Goal: Task Accomplishment & Management: Complete application form

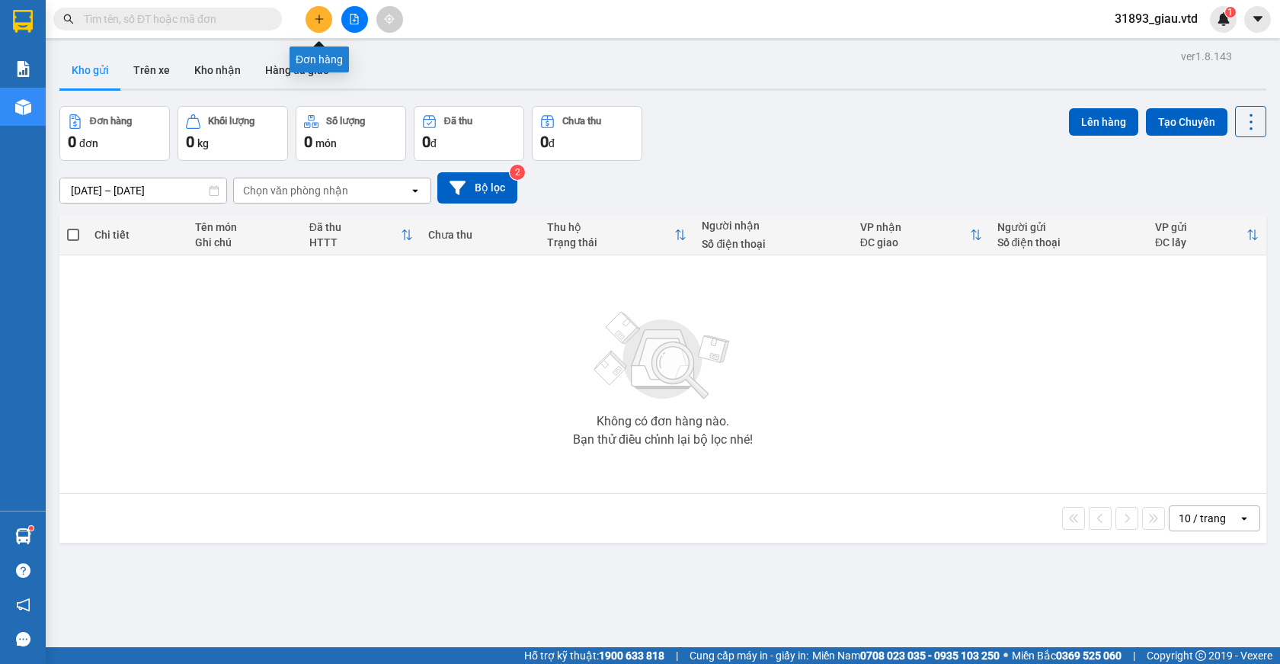
click at [322, 24] on icon "plus" at bounding box center [319, 19] width 11 height 11
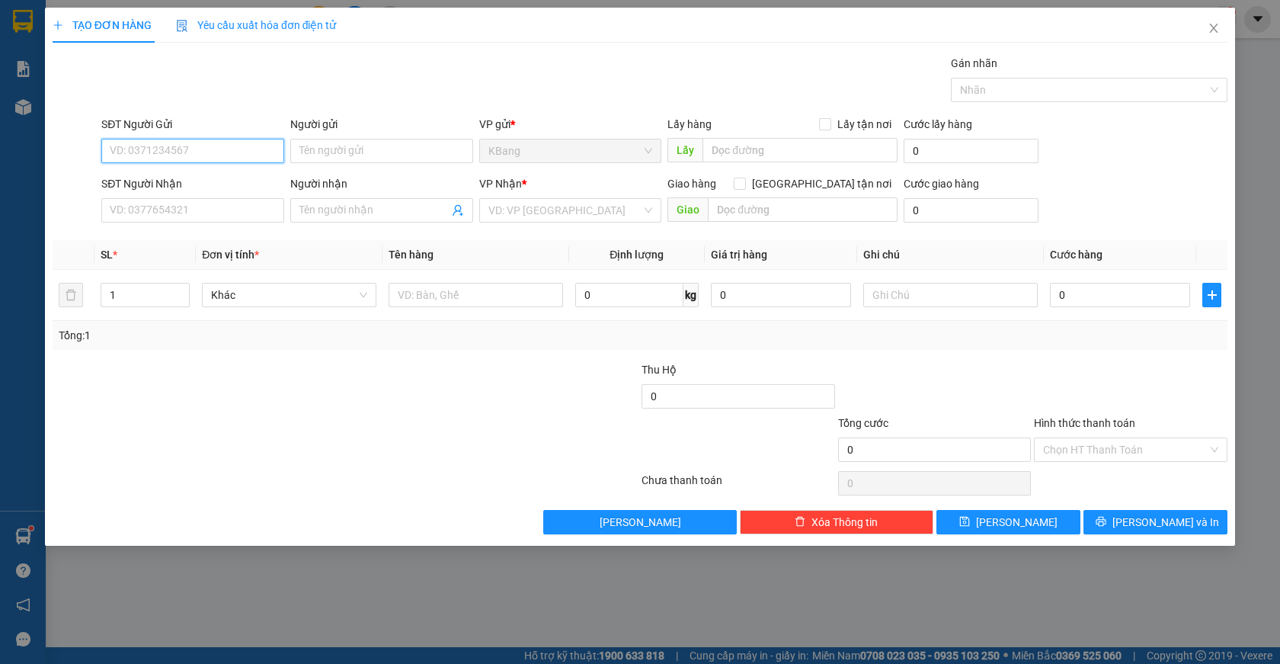
drag, startPoint x: 185, startPoint y: 146, endPoint x: 647, endPoint y: 80, distance: 466.5
click at [188, 145] on input "SĐT Người Gửi" at bounding box center [192, 151] width 183 height 24
click at [165, 183] on div "0968494046" at bounding box center [192, 181] width 165 height 17
type input "0968494046"
type input "0916716880"
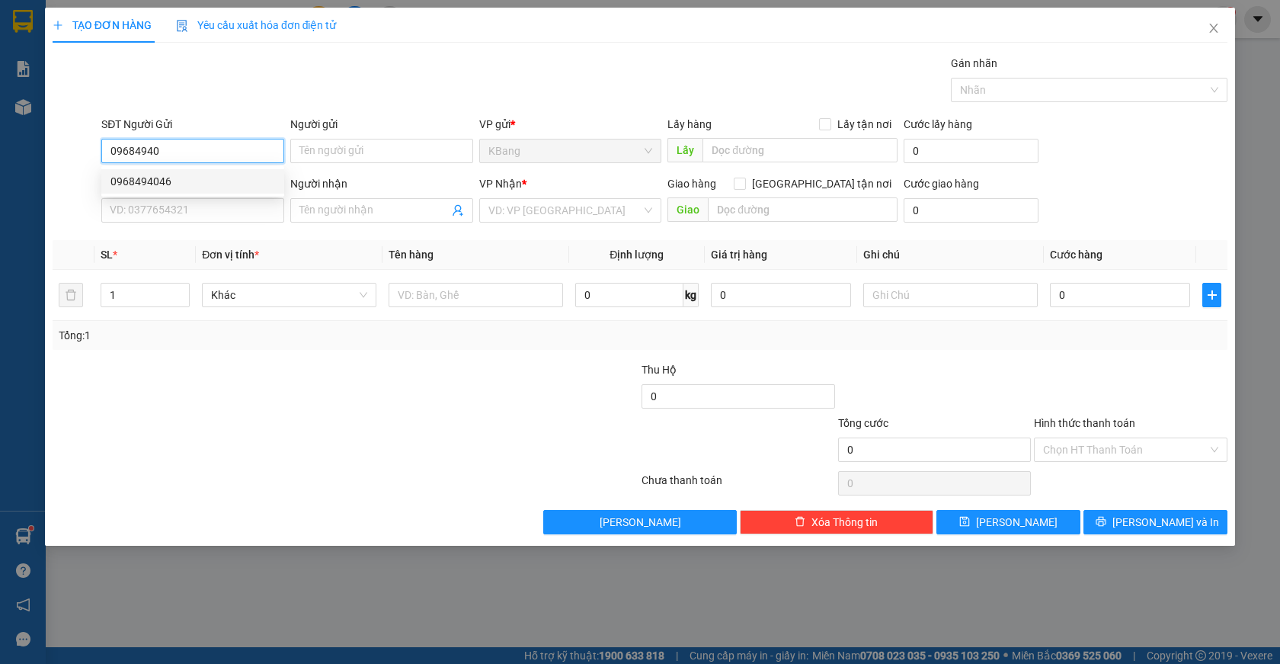
type input "Đông"
type input "0968494046"
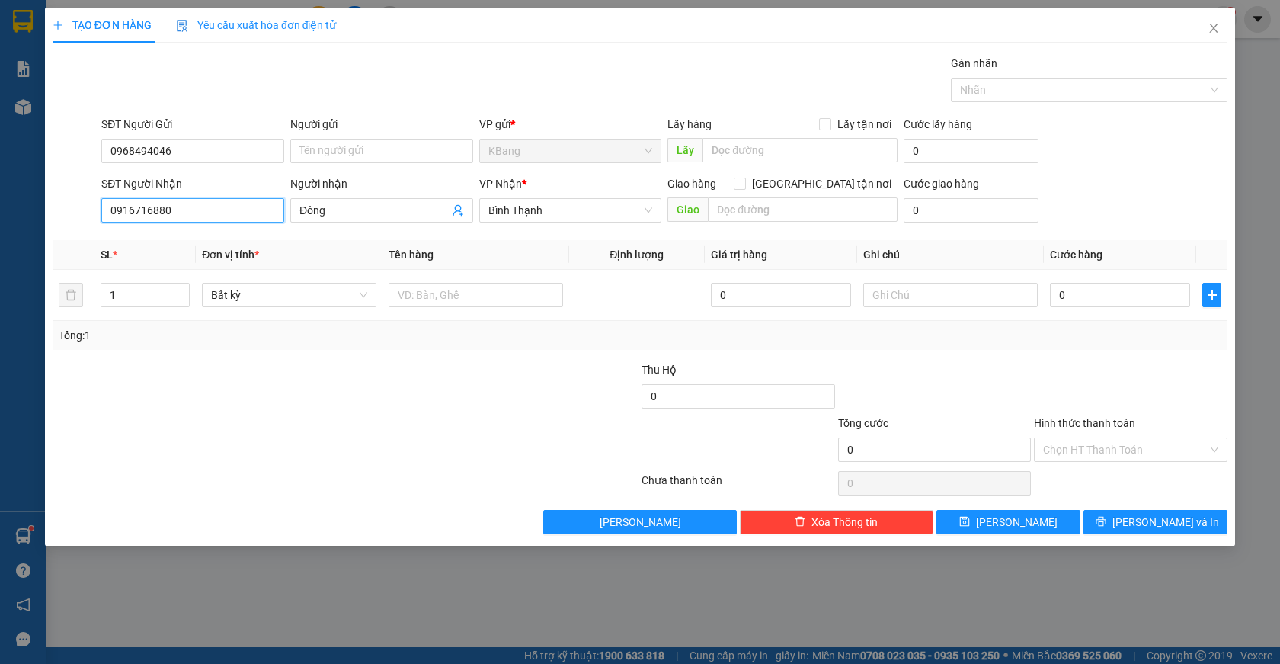
click at [186, 218] on input "0916716880" at bounding box center [192, 210] width 183 height 24
type input "0"
click at [186, 239] on div "0919562296 - mỹ ly" at bounding box center [192, 240] width 165 height 17
type input "0919562296"
type input "mỹ ly"
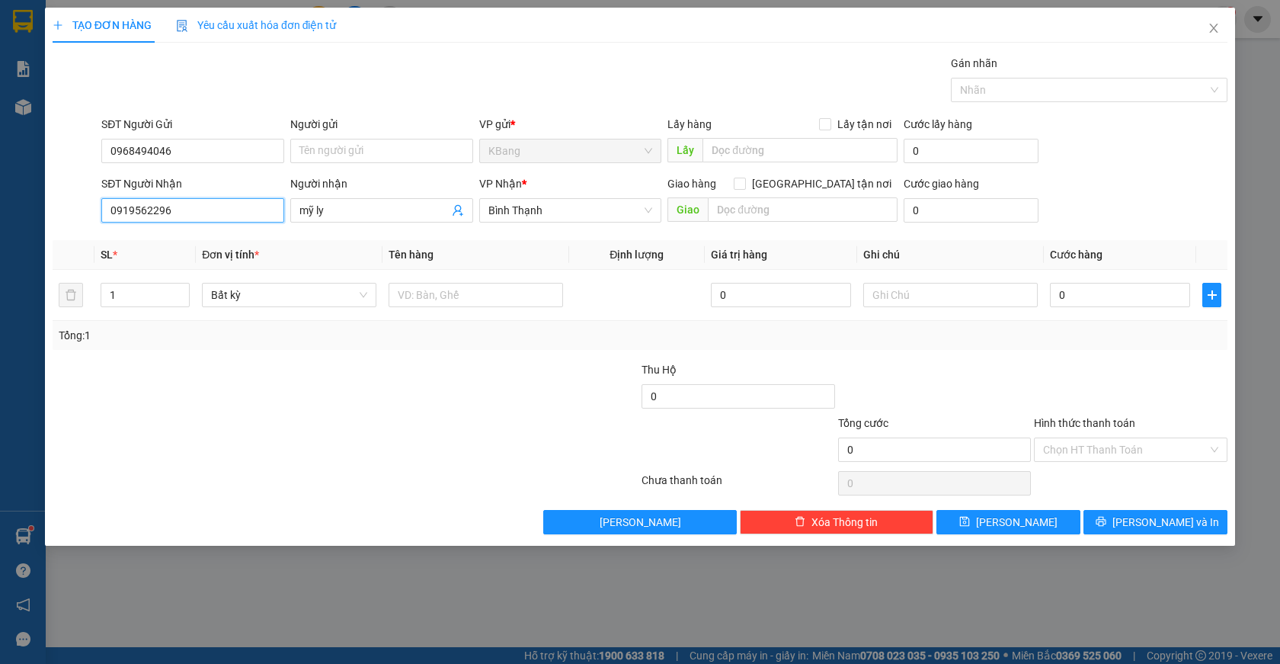
type input "0919562296"
click at [285, 385] on div at bounding box center [247, 387] width 392 height 53
drag, startPoint x: 409, startPoint y: 291, endPoint x: 408, endPoint y: 310, distance: 19.1
click at [411, 293] on input "text" at bounding box center [476, 295] width 174 height 24
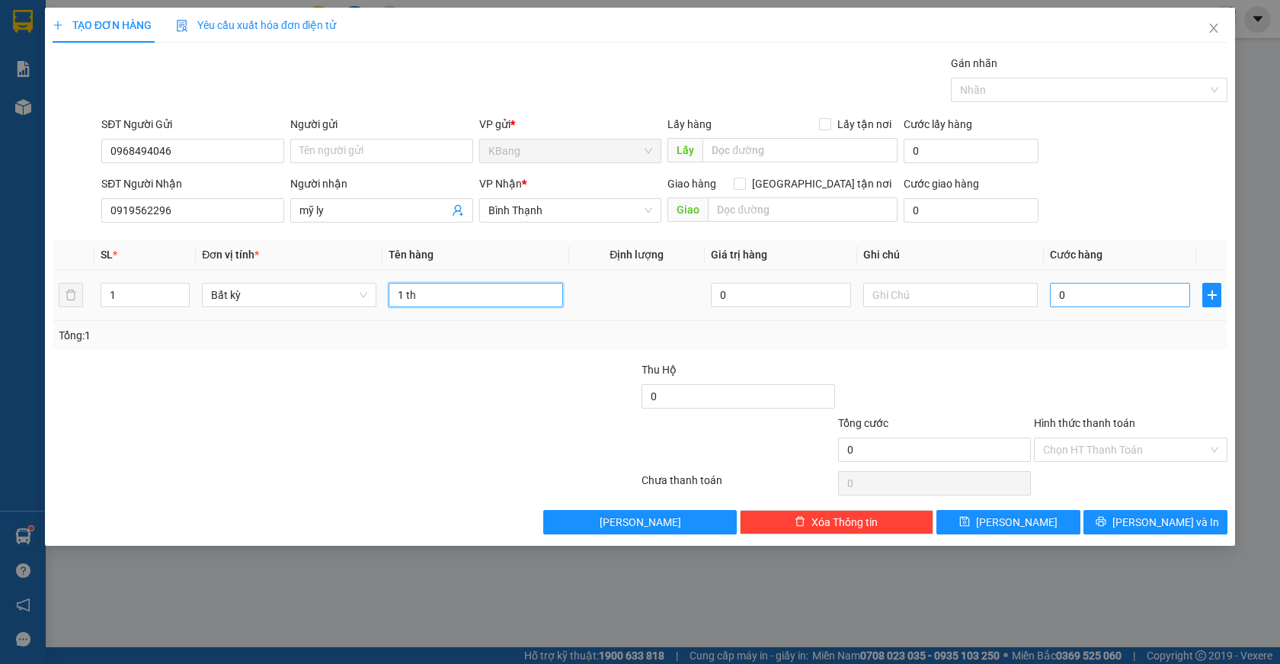
type input "1 th"
drag, startPoint x: 1052, startPoint y: 291, endPoint x: 1057, endPoint y: 363, distance: 71.8
click at [1052, 292] on input "0" at bounding box center [1120, 295] width 140 height 24
type input "6"
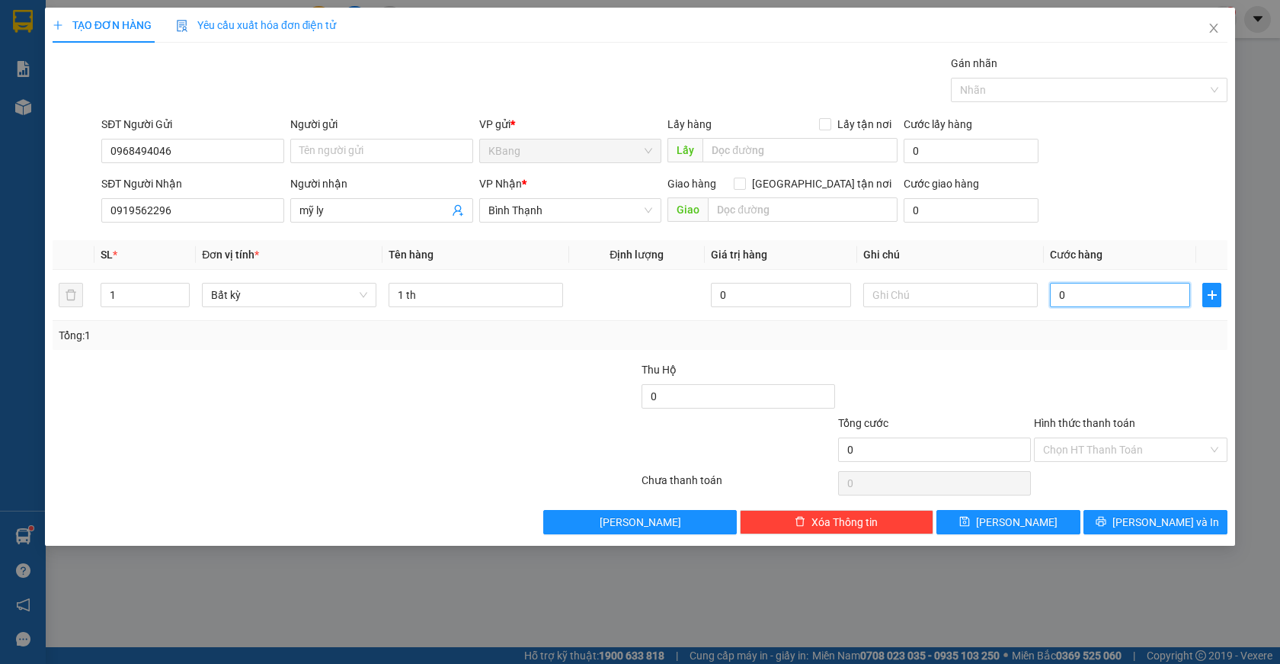
type input "6"
type input "60"
type input "600"
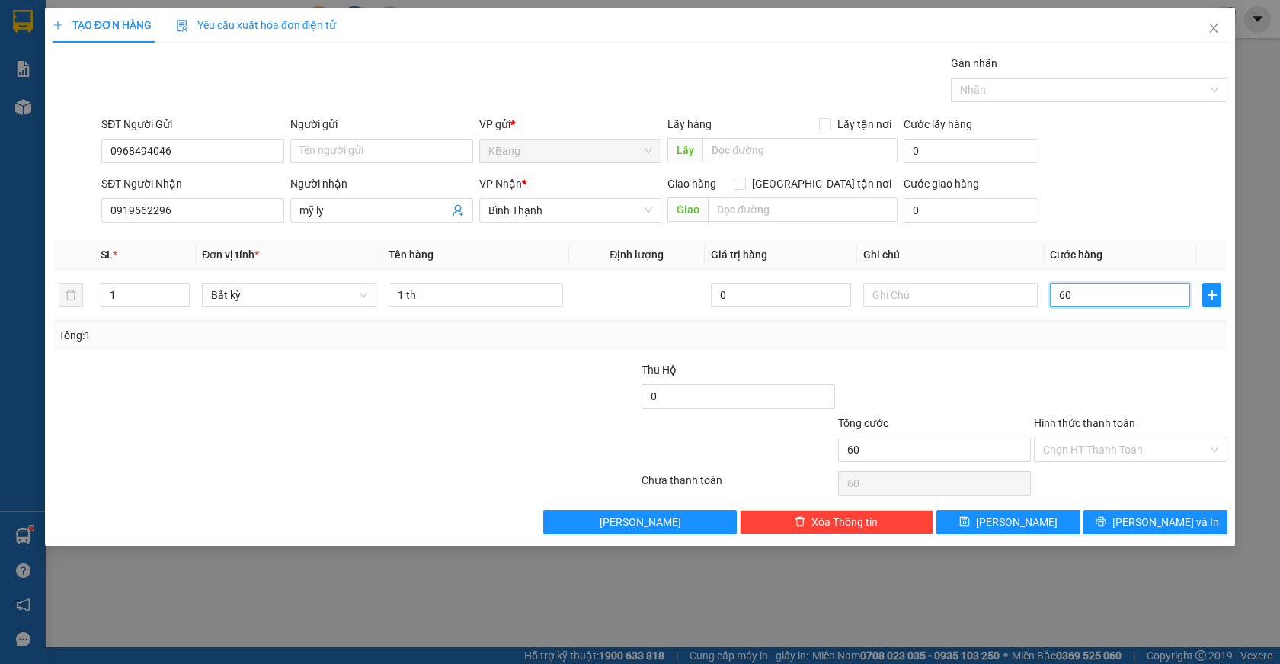
type input "600"
type input "6.000"
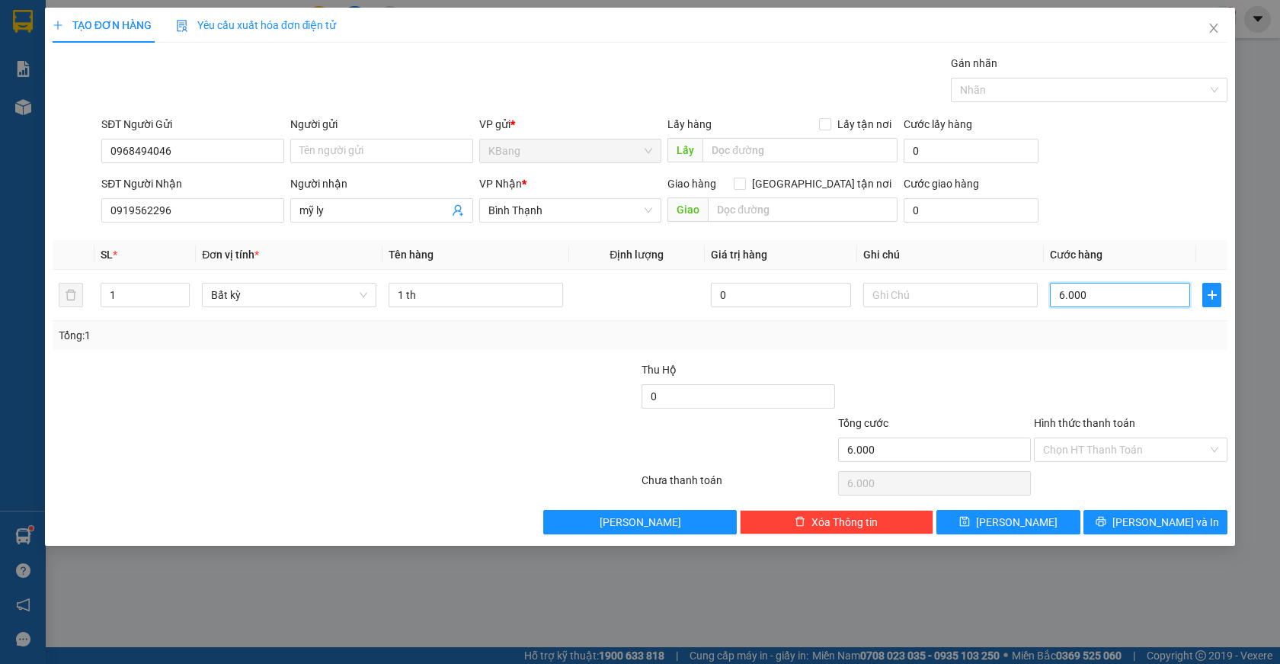
type input "60.000"
click at [1087, 449] on input "Hình thức thanh toán" at bounding box center [1125, 449] width 165 height 23
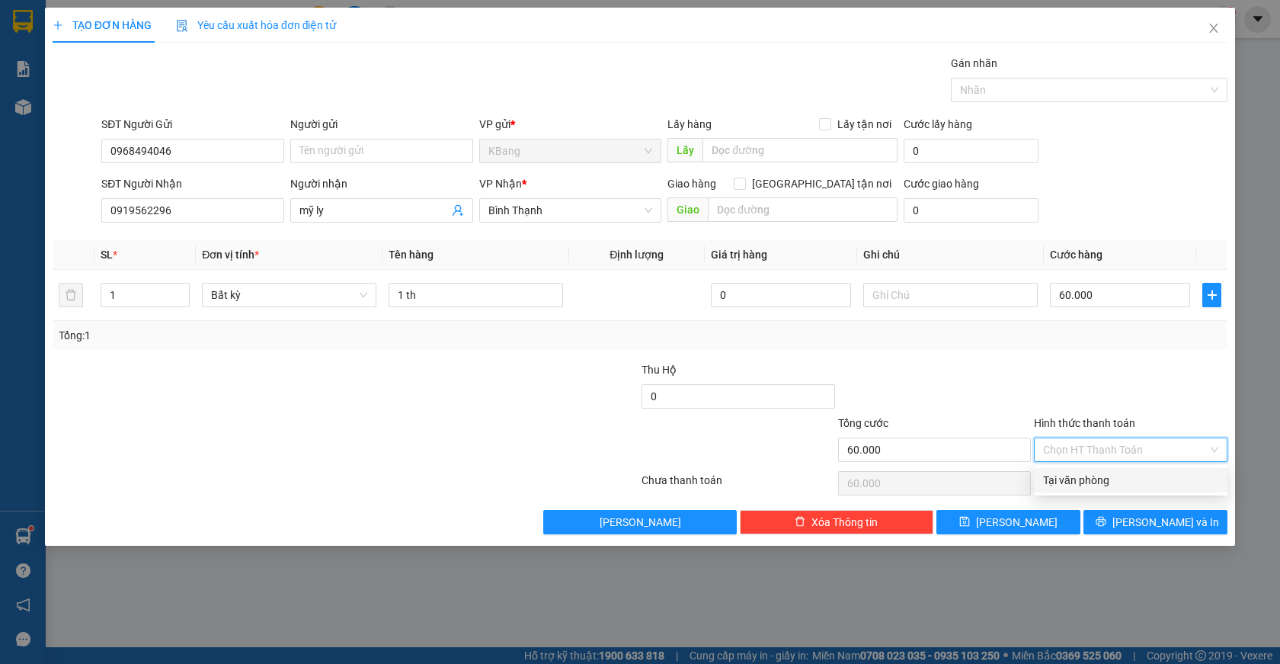
click at [1105, 482] on div "Tại văn phòng" at bounding box center [1130, 480] width 175 height 17
type input "0"
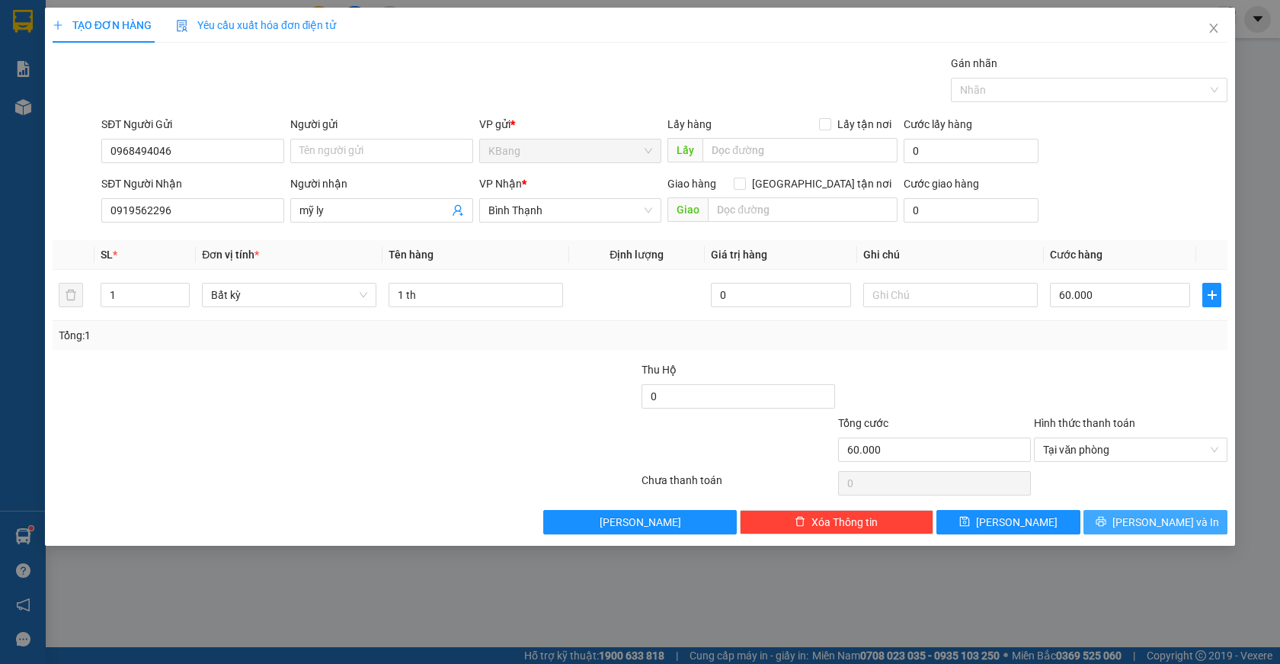
click at [1152, 522] on span "[PERSON_NAME] và In" at bounding box center [1165, 522] width 107 height 17
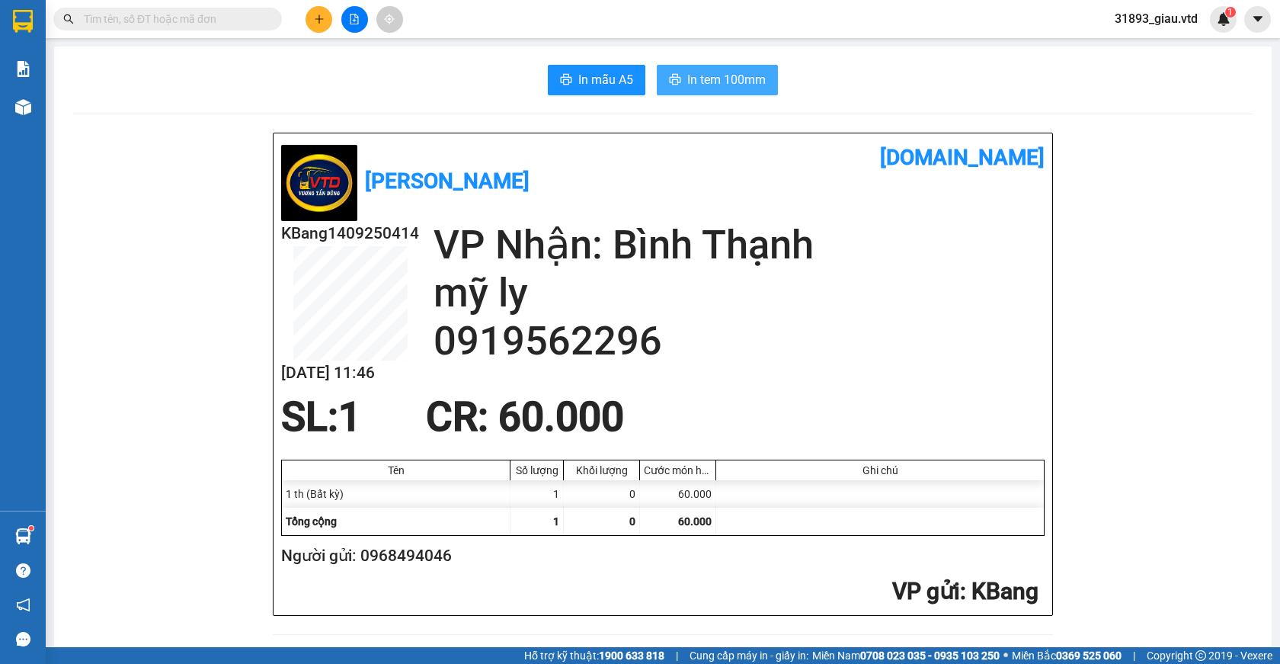
click at [693, 82] on span "In tem 100mm" at bounding box center [726, 79] width 78 height 19
click at [317, 22] on icon "plus" at bounding box center [319, 19] width 11 height 11
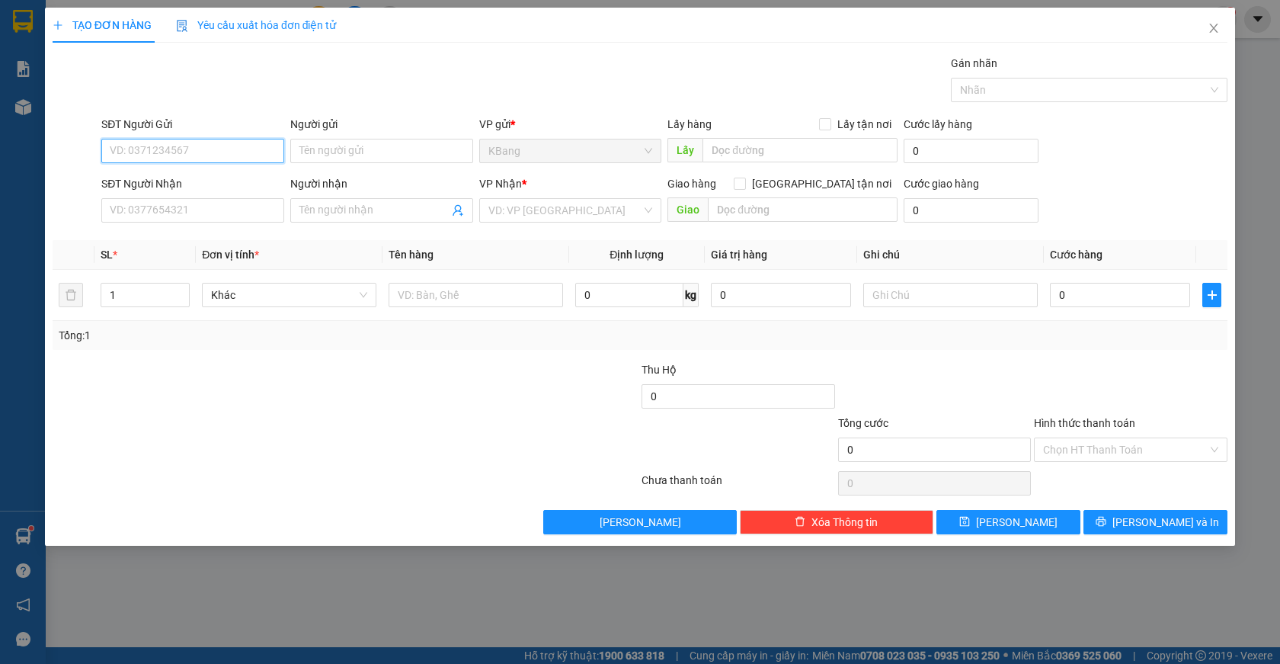
click at [172, 149] on input "SĐT Người Gửi" at bounding box center [192, 151] width 183 height 24
drag, startPoint x: 168, startPoint y: 158, endPoint x: 373, endPoint y: 14, distance: 250.7
click at [169, 154] on input "SĐT Người Gửi" at bounding box center [192, 151] width 183 height 24
type input "0388948453"
drag, startPoint x: 168, startPoint y: 210, endPoint x: 341, endPoint y: 97, distance: 206.9
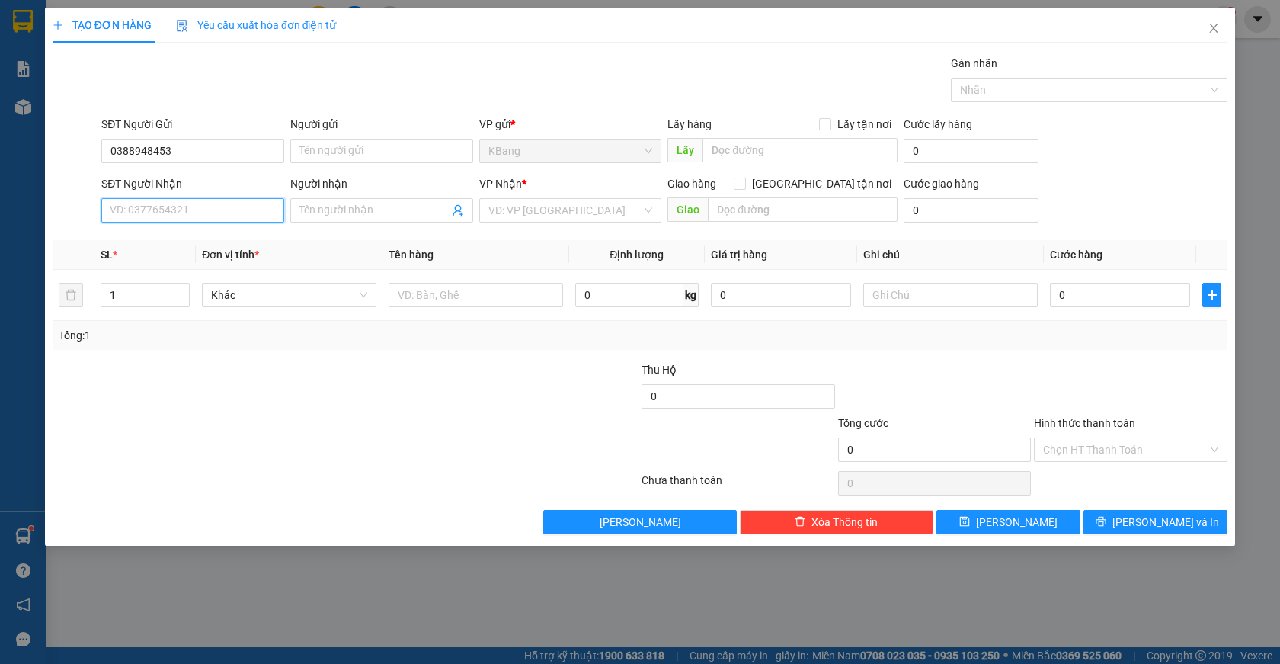
click at [168, 211] on input "SĐT Người Nhận" at bounding box center [192, 210] width 183 height 24
type input "0396938021"
click at [147, 241] on div "0396938021 - hòa" at bounding box center [192, 240] width 165 height 17
type input "hòa"
type input "0396938021"
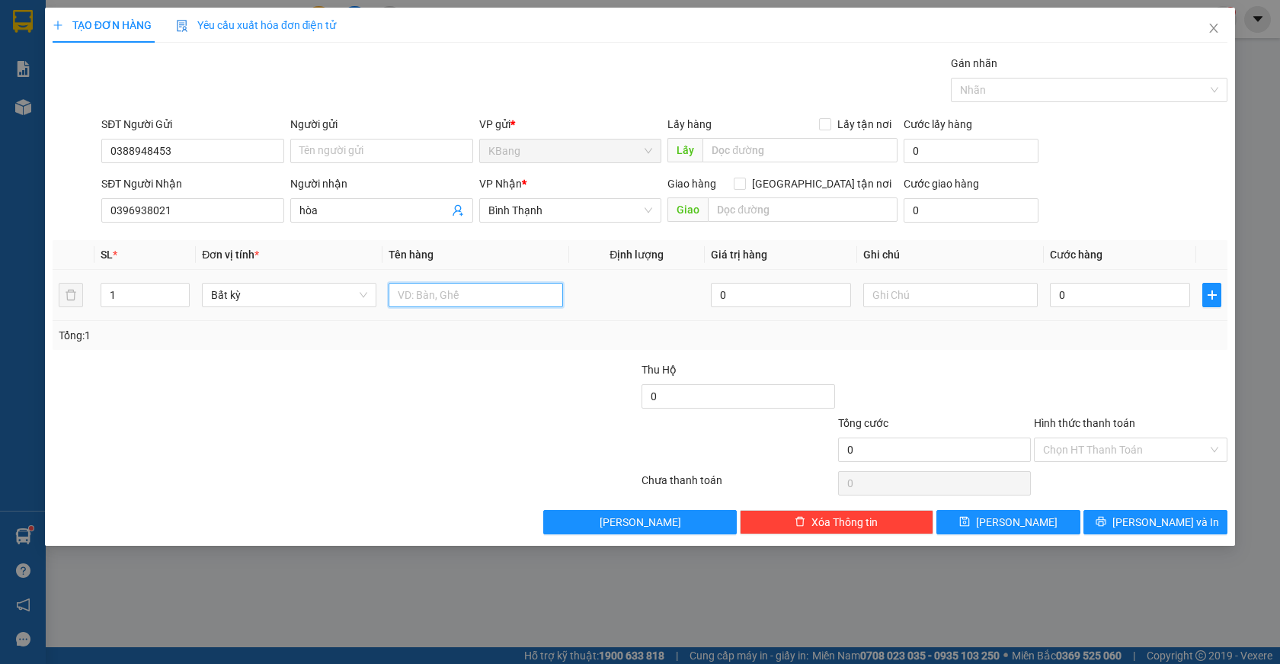
drag, startPoint x: 451, startPoint y: 303, endPoint x: 475, endPoint y: 432, distance: 131.1
click at [451, 304] on input "text" at bounding box center [476, 295] width 174 height 24
type input "5"
type input "th"
click at [1079, 302] on input "0" at bounding box center [1120, 295] width 140 height 24
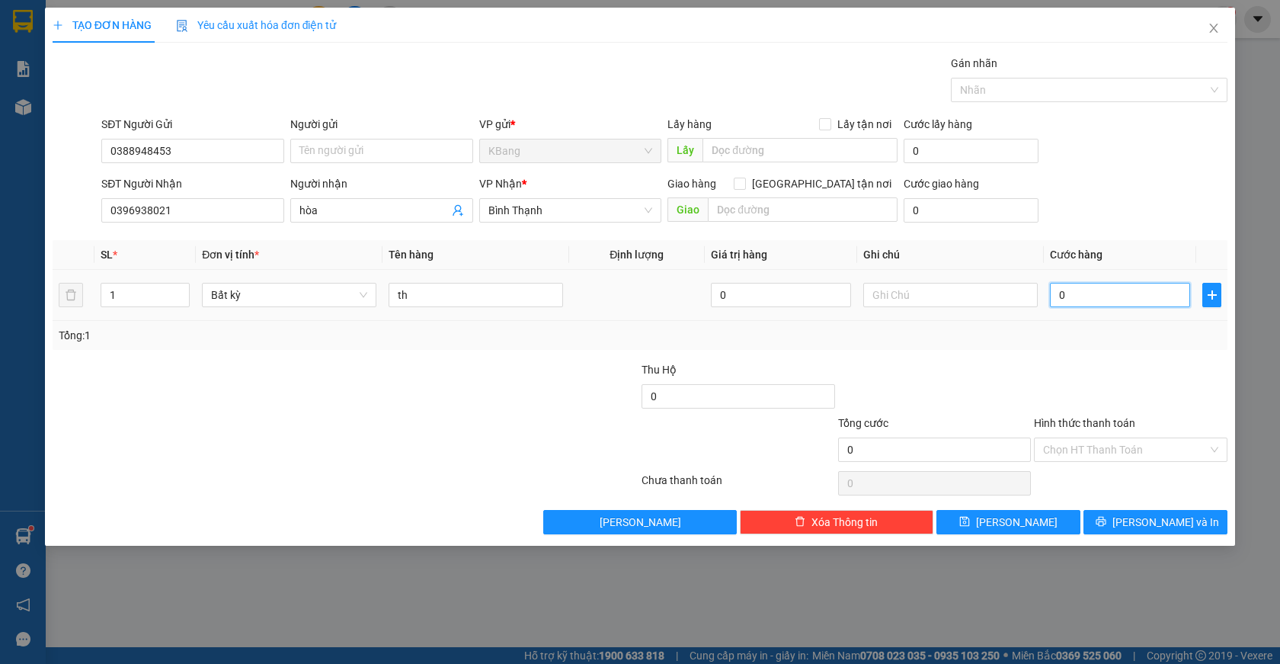
drag, startPoint x: 1051, startPoint y: 293, endPoint x: 1023, endPoint y: 396, distance: 106.9
click at [1051, 296] on input "0" at bounding box center [1120, 295] width 140 height 24
type input "4"
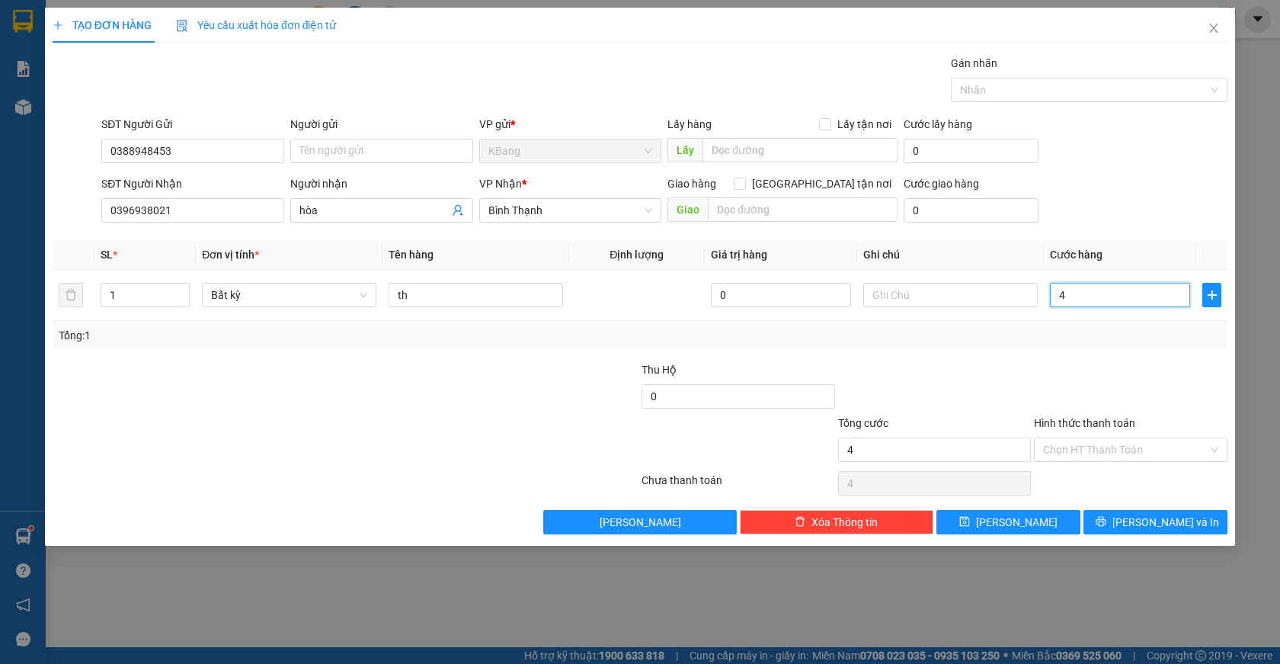
type input "40"
type input "400"
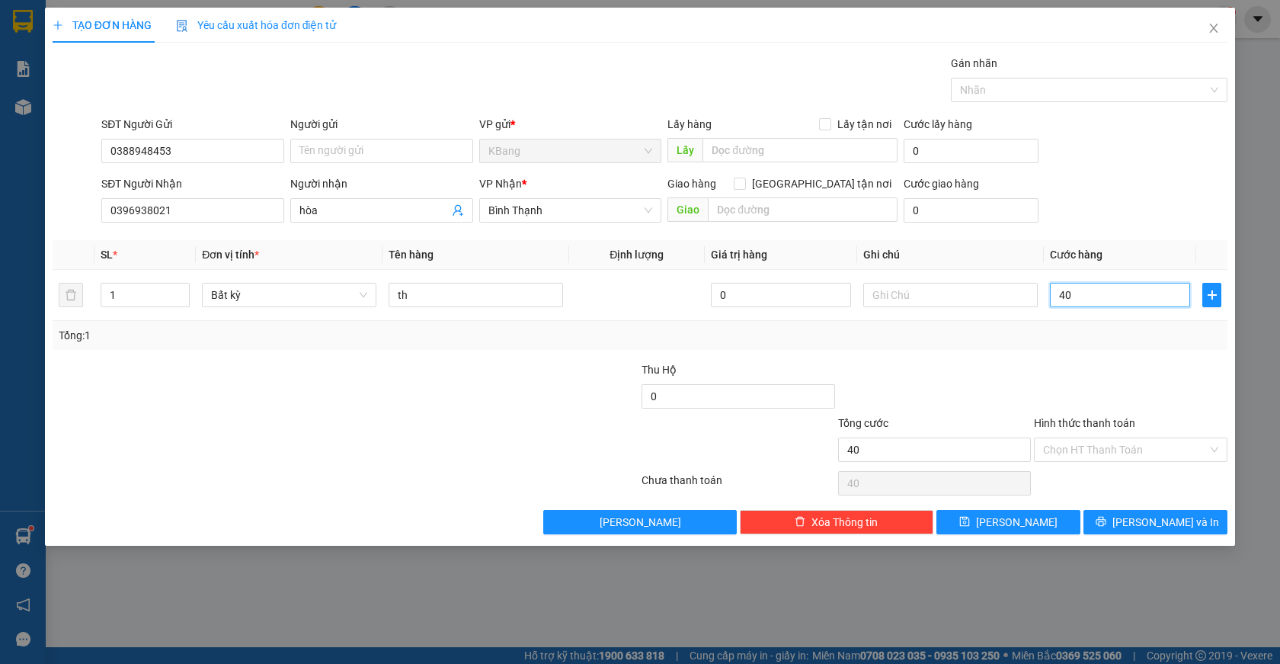
type input "400"
type input "4.000"
type input "40.000"
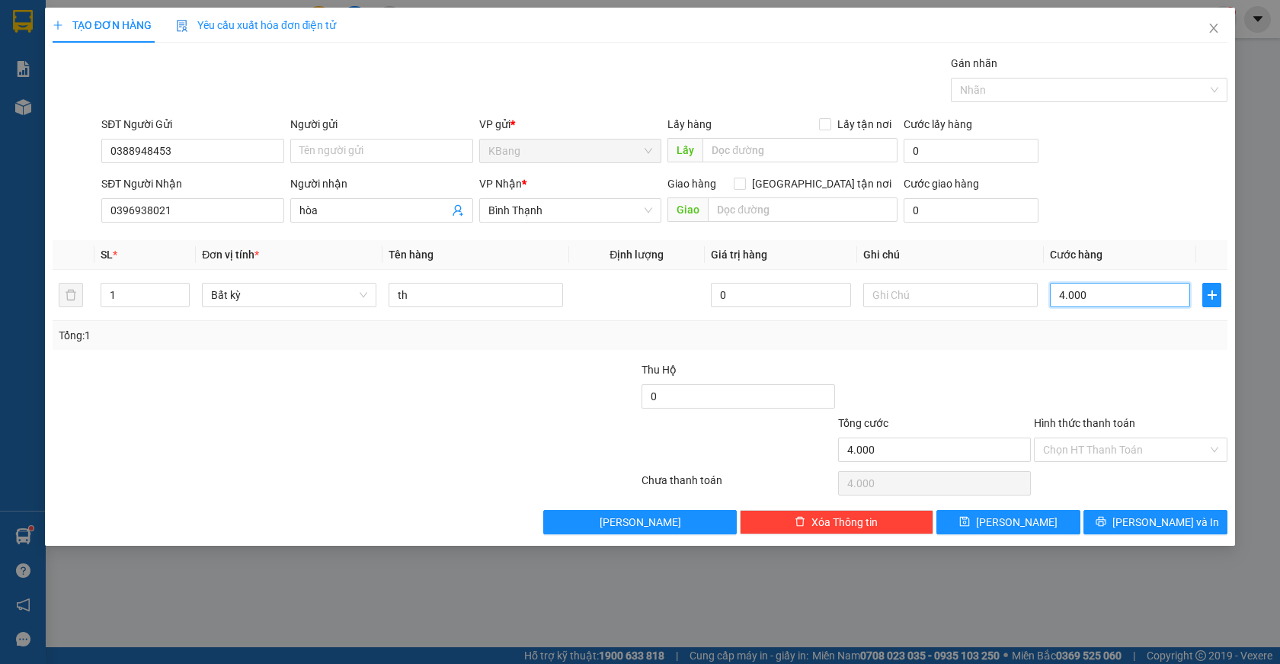
type input "40.000"
click at [1106, 444] on input "Hình thức thanh toán" at bounding box center [1125, 449] width 165 height 23
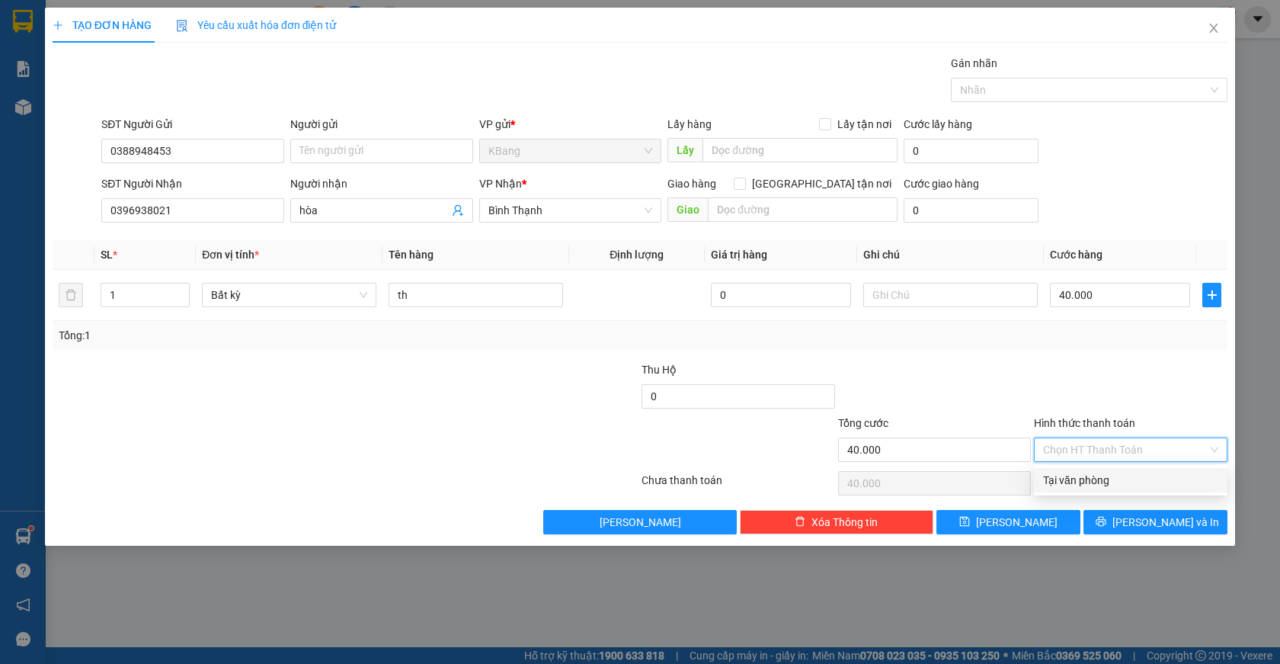
click at [1085, 484] on div "Tại văn phòng" at bounding box center [1130, 480] width 175 height 17
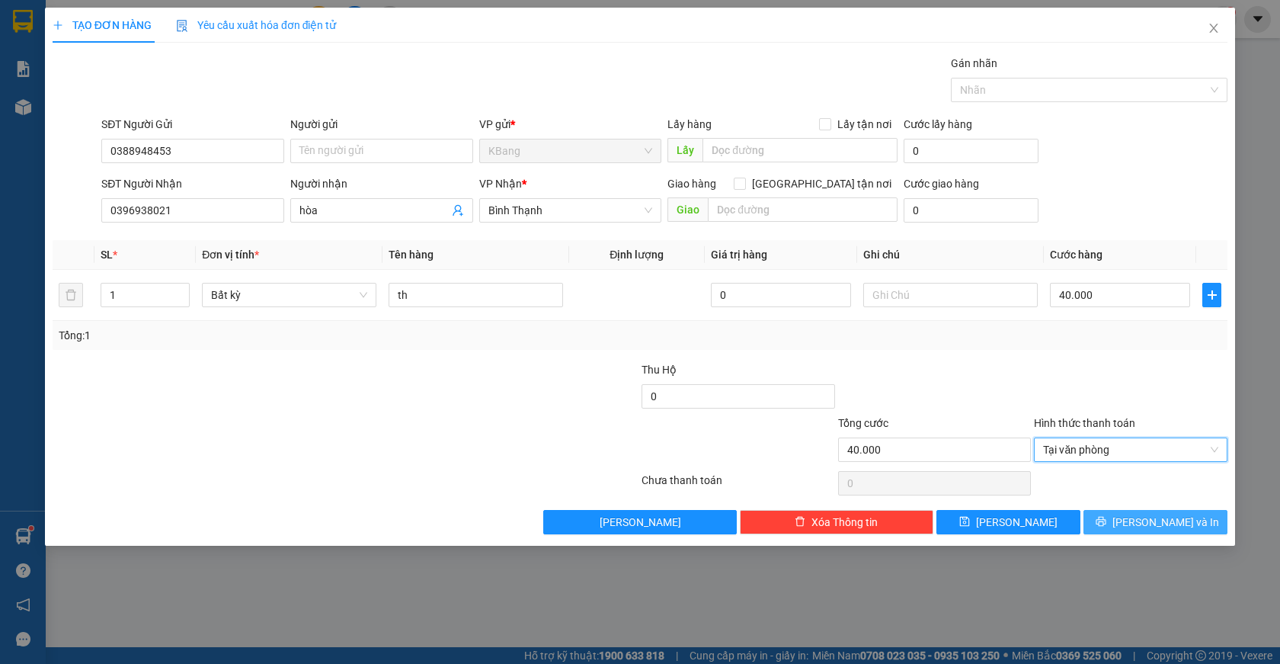
click at [1154, 517] on span "[PERSON_NAME] và In" at bounding box center [1165, 522] width 107 height 17
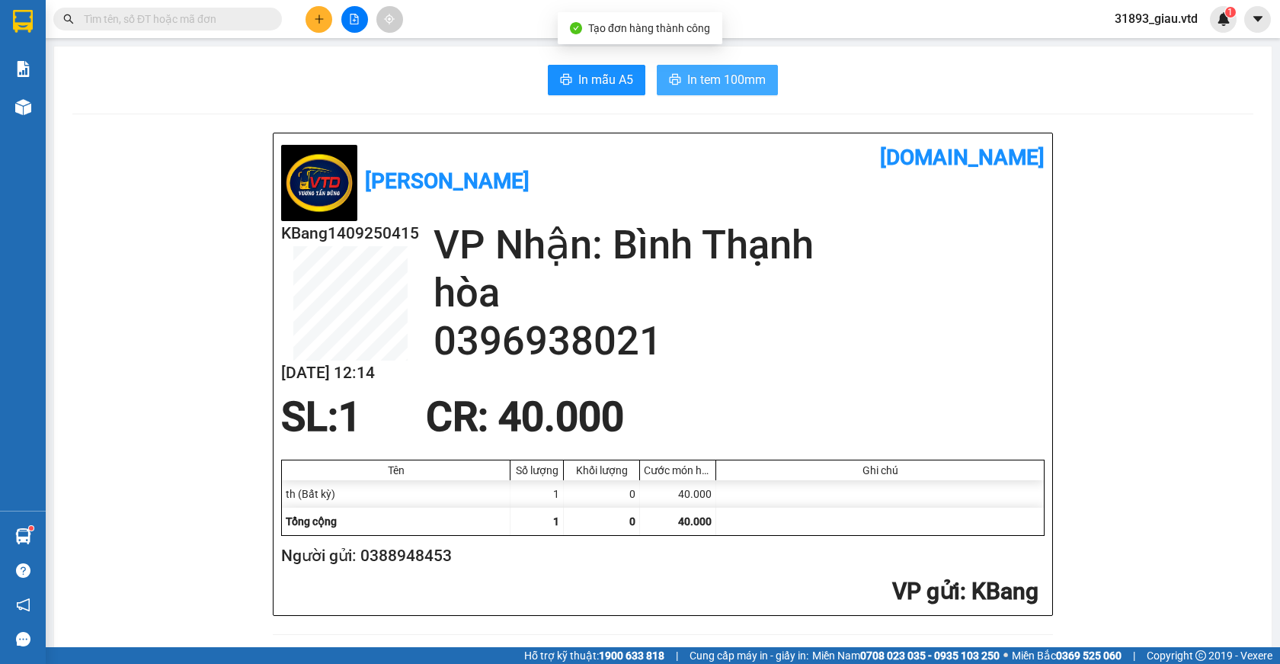
click at [697, 82] on span "In tem 100mm" at bounding box center [726, 79] width 78 height 19
click at [317, 15] on icon "plus" at bounding box center [319, 19] width 11 height 11
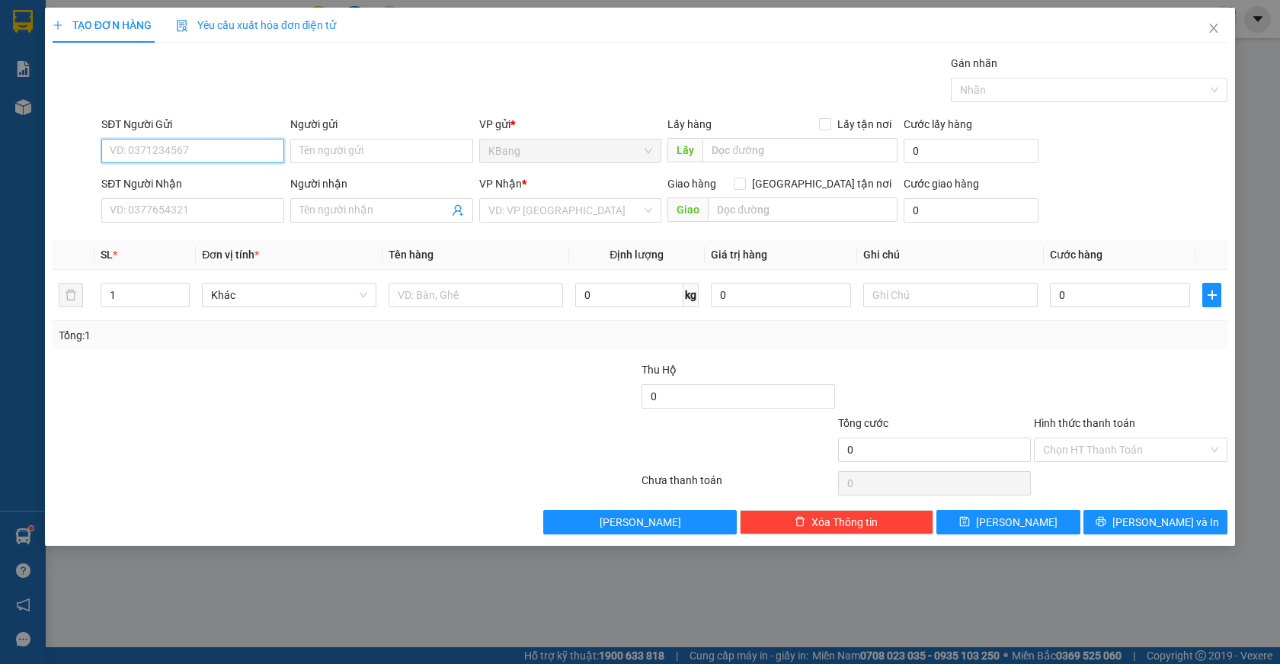
drag, startPoint x: 152, startPoint y: 152, endPoint x: 1160, endPoint y: 61, distance: 1012.1
click at [174, 134] on div "SĐT Người Gửi VD: 0371234567" at bounding box center [192, 142] width 183 height 53
click at [169, 184] on div "0354259201" at bounding box center [192, 181] width 165 height 17
type input "0354259201"
type input "0375702668"
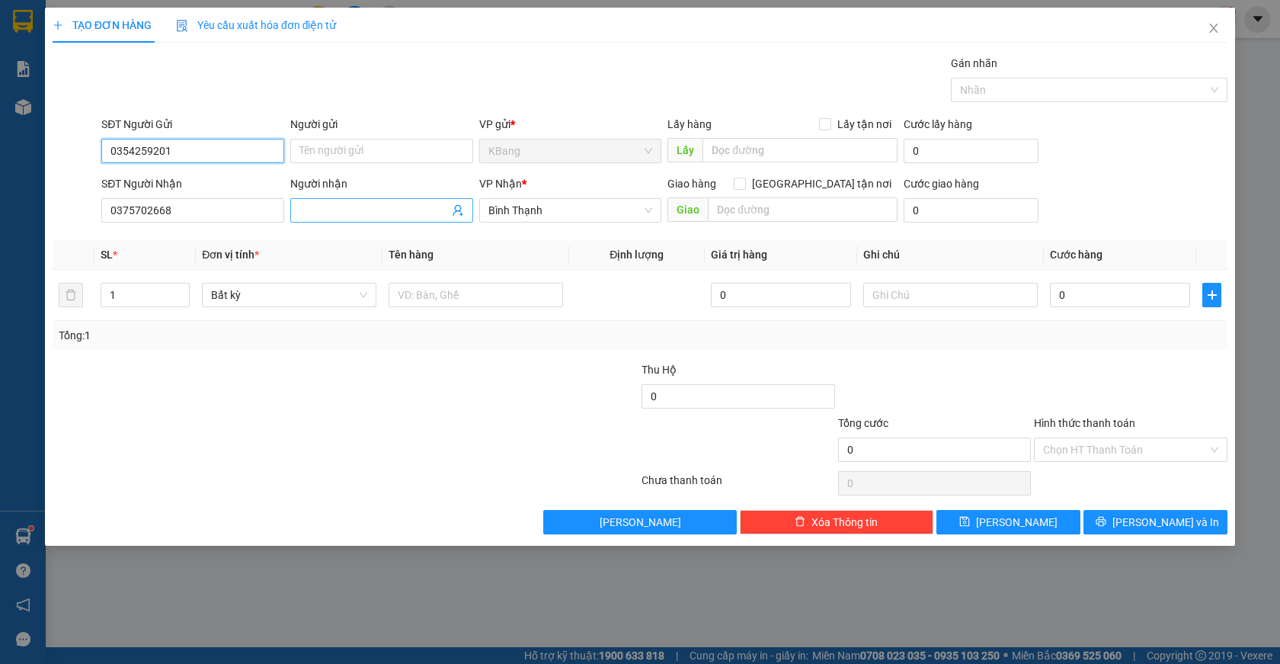
type input "0354259201"
drag, startPoint x: 321, startPoint y: 213, endPoint x: 307, endPoint y: 242, distance: 32.7
click at [320, 215] on input "Người nhận" at bounding box center [373, 210] width 149 height 17
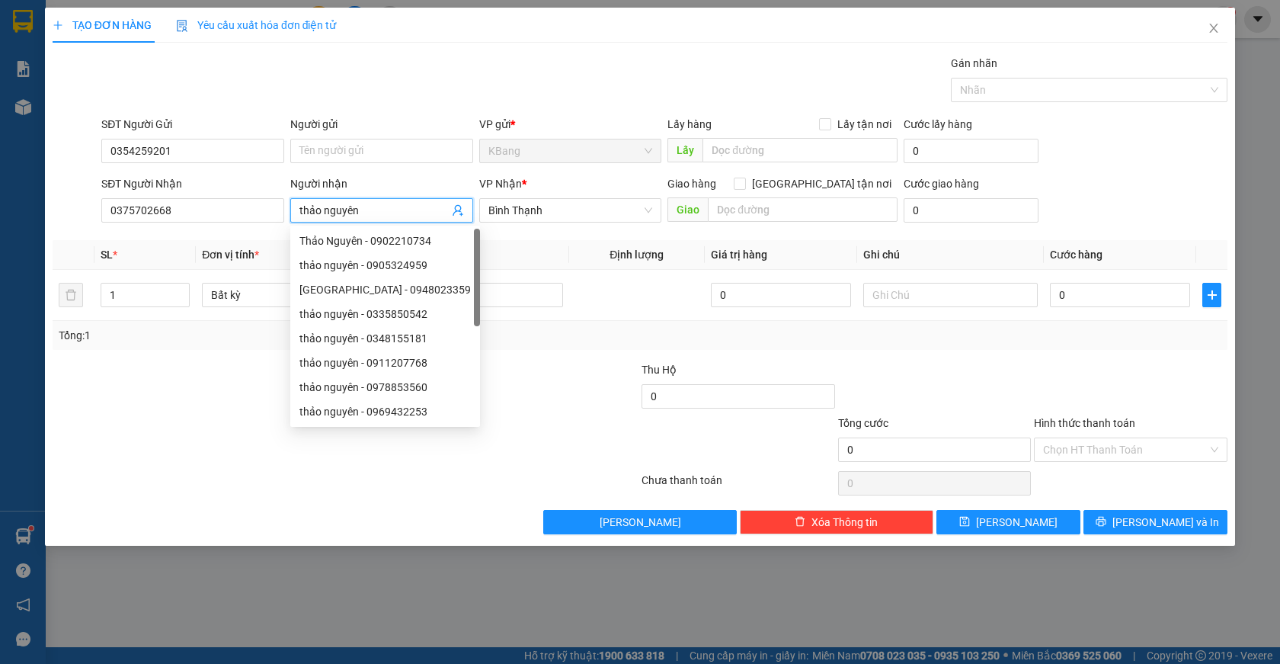
type input "thảo nguyên"
click at [228, 441] on div at bounding box center [247, 440] width 392 height 53
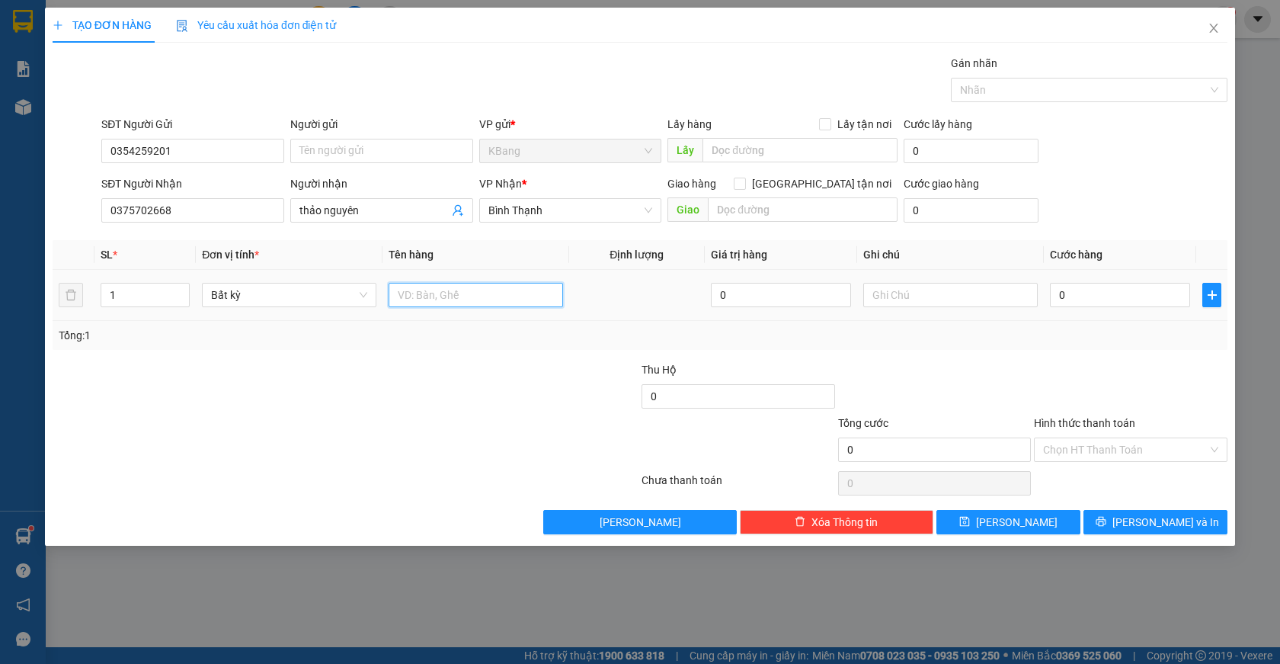
drag, startPoint x: 440, startPoint y: 294, endPoint x: 443, endPoint y: 507, distance: 213.4
click at [440, 296] on input "text" at bounding box center [476, 295] width 174 height 24
type input "1 th"
drag, startPoint x: 1086, startPoint y: 298, endPoint x: 877, endPoint y: 455, distance: 261.2
click at [1084, 299] on input "0" at bounding box center [1120, 295] width 140 height 24
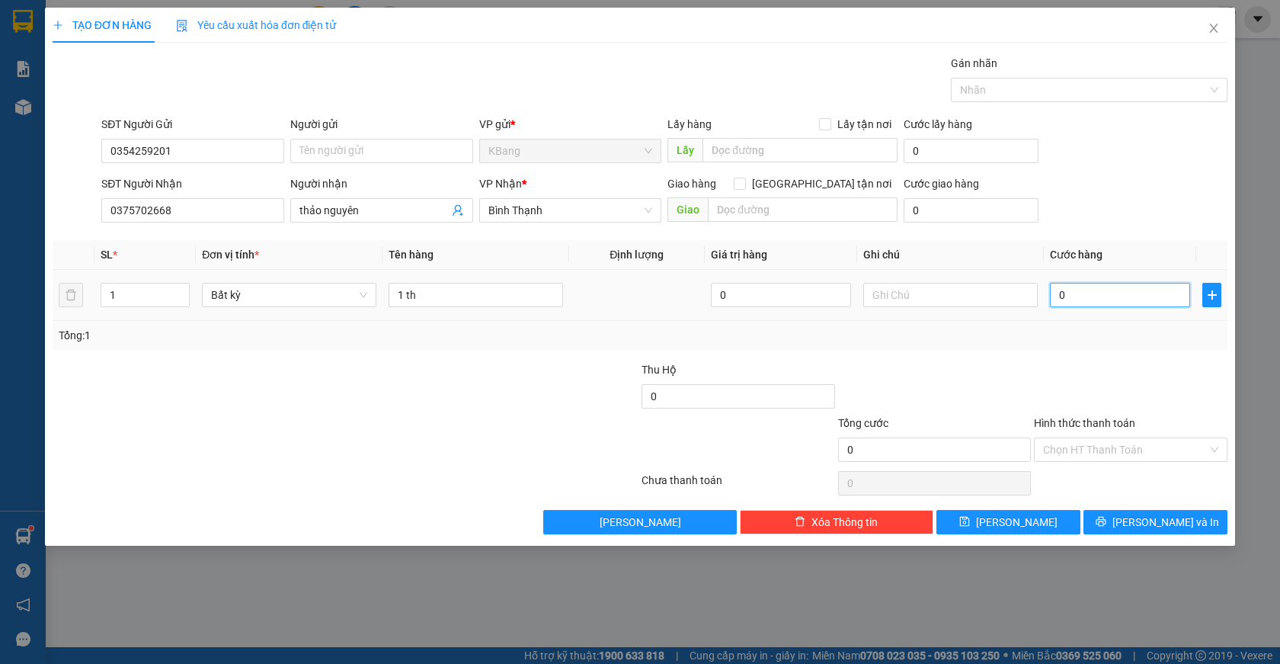
click at [1054, 300] on input "0" at bounding box center [1120, 295] width 140 height 24
type input "50"
type input "500"
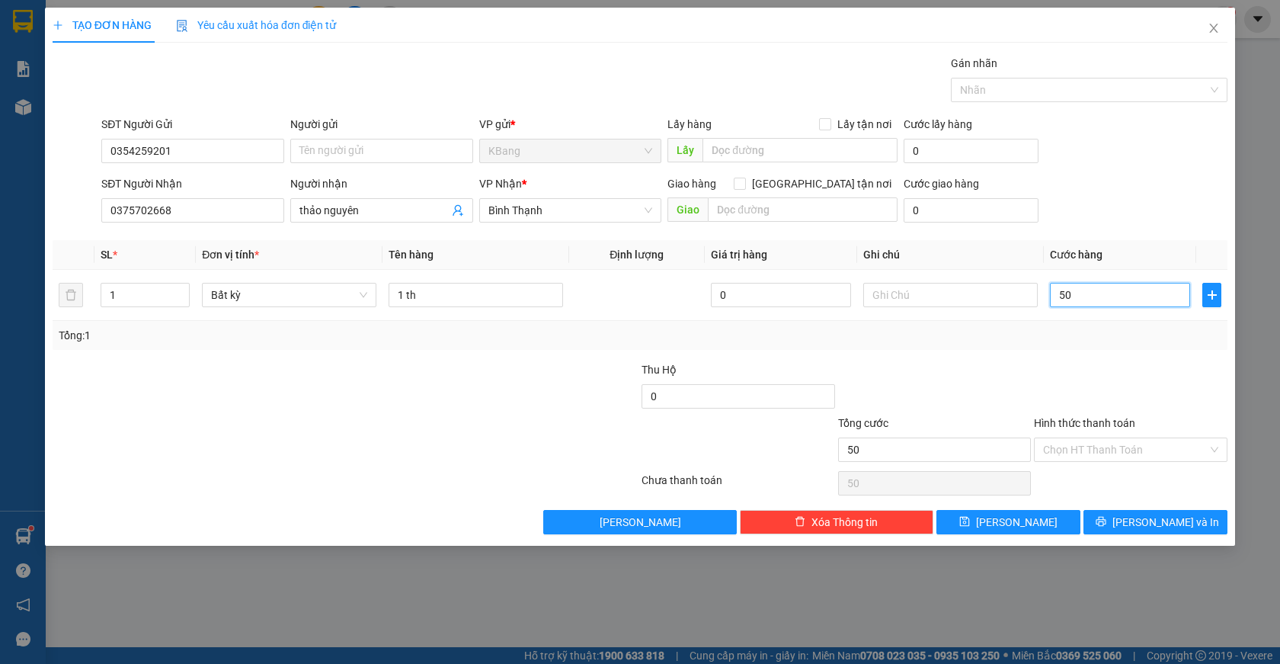
type input "500"
type input "5.000"
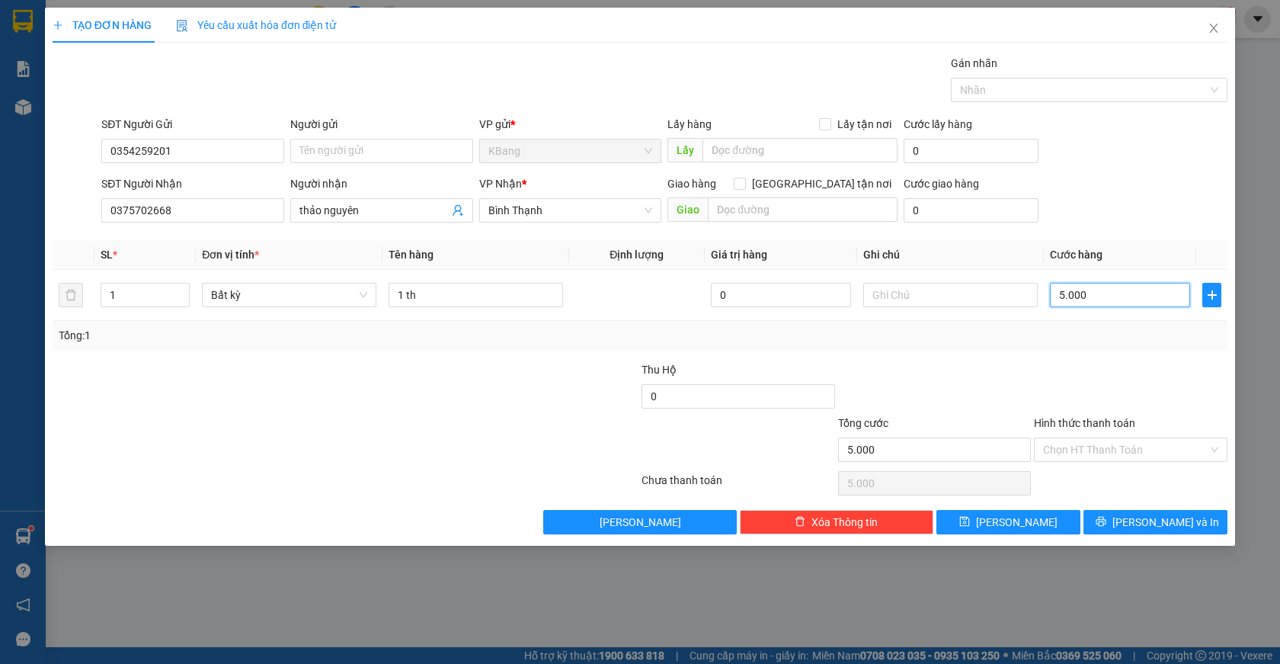
type input "50.000"
click at [1150, 523] on span "[PERSON_NAME] và In" at bounding box center [1165, 522] width 107 height 17
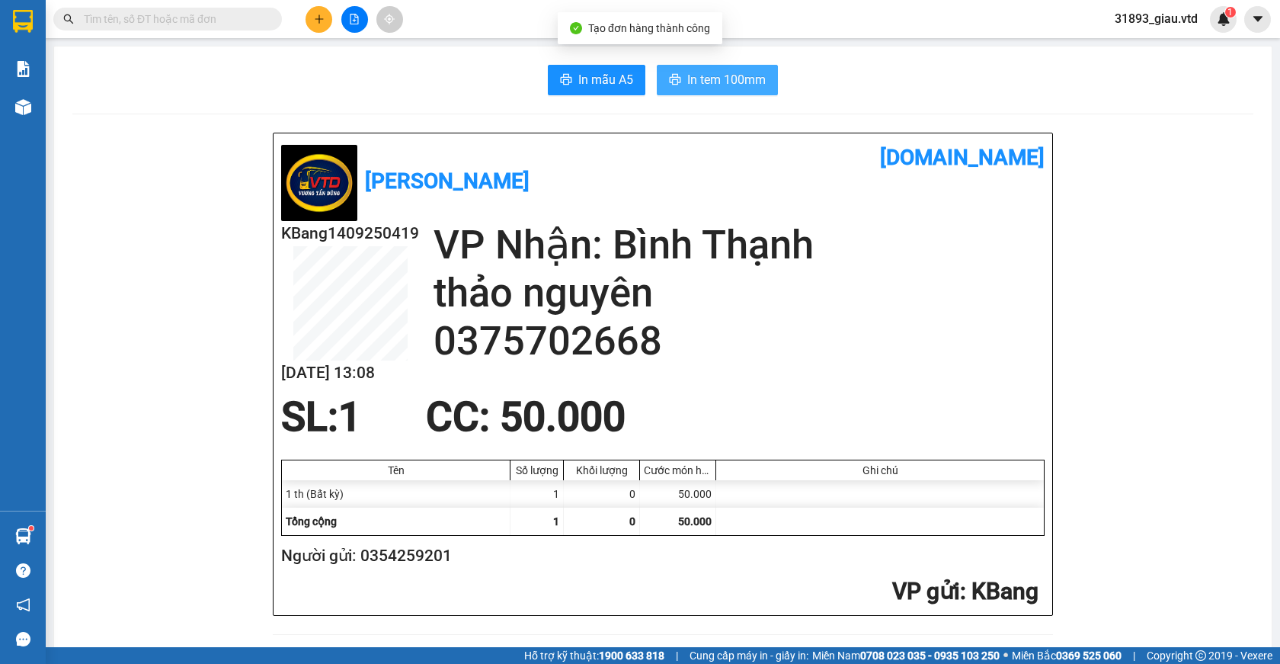
click at [700, 83] on span "In tem 100mm" at bounding box center [726, 79] width 78 height 19
click at [314, 20] on icon "plus" at bounding box center [319, 19] width 11 height 11
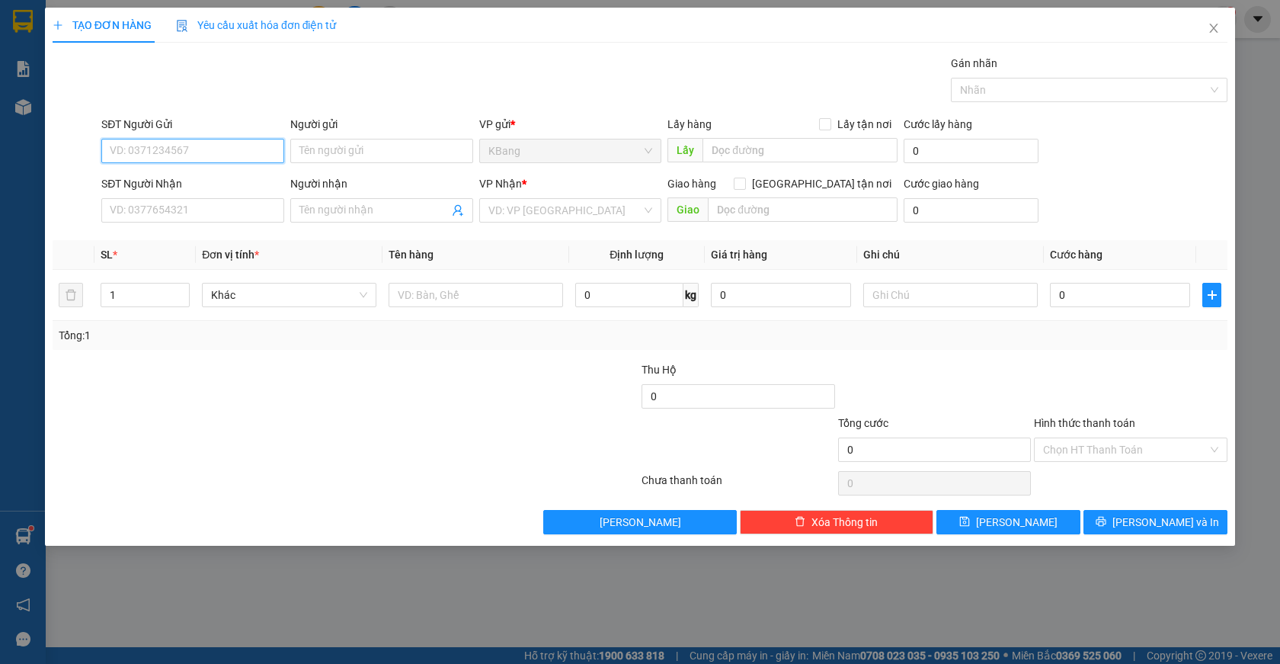
drag, startPoint x: 165, startPoint y: 150, endPoint x: 1147, endPoint y: 197, distance: 983.3
click at [168, 148] on input "SĐT Người Gửi" at bounding box center [192, 151] width 183 height 24
click at [216, 187] on div "0976961344 - [PERSON_NAME]" at bounding box center [192, 181] width 165 height 17
type input "0976961344"
type input "Chị Lý"
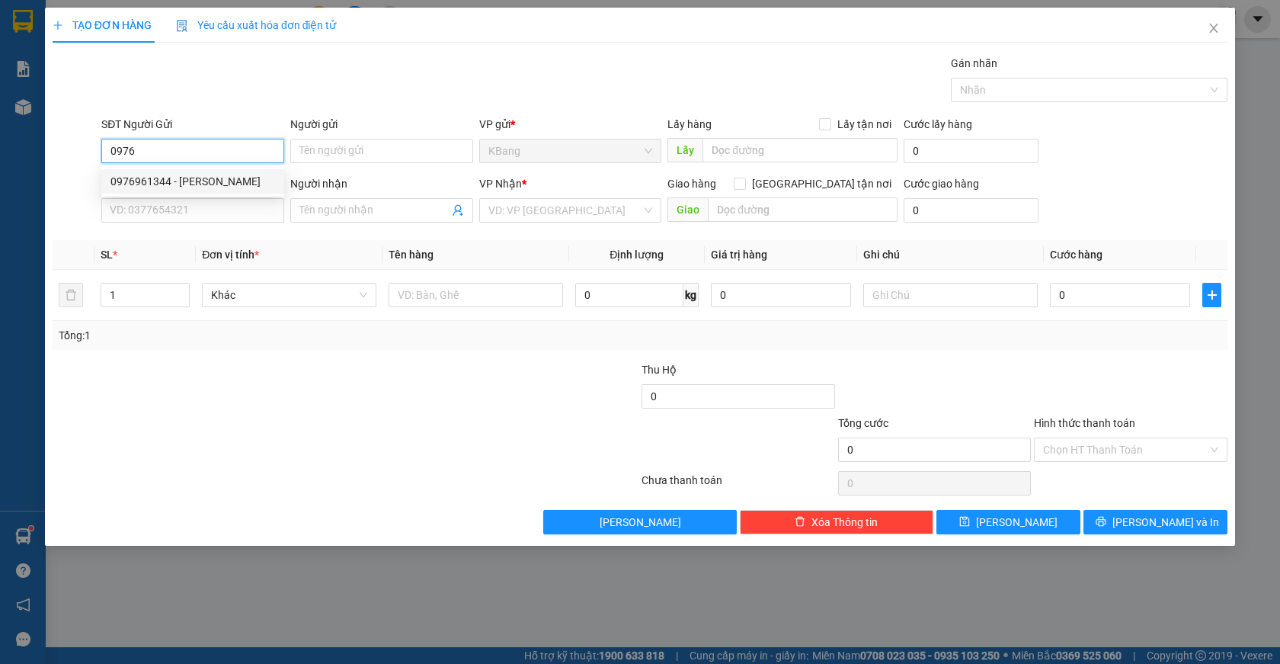
type input "0906477846"
type input "pha lê"
type input "cổng chào bd"
click at [176, 161] on input "0976961344" at bounding box center [192, 151] width 183 height 24
type input "0"
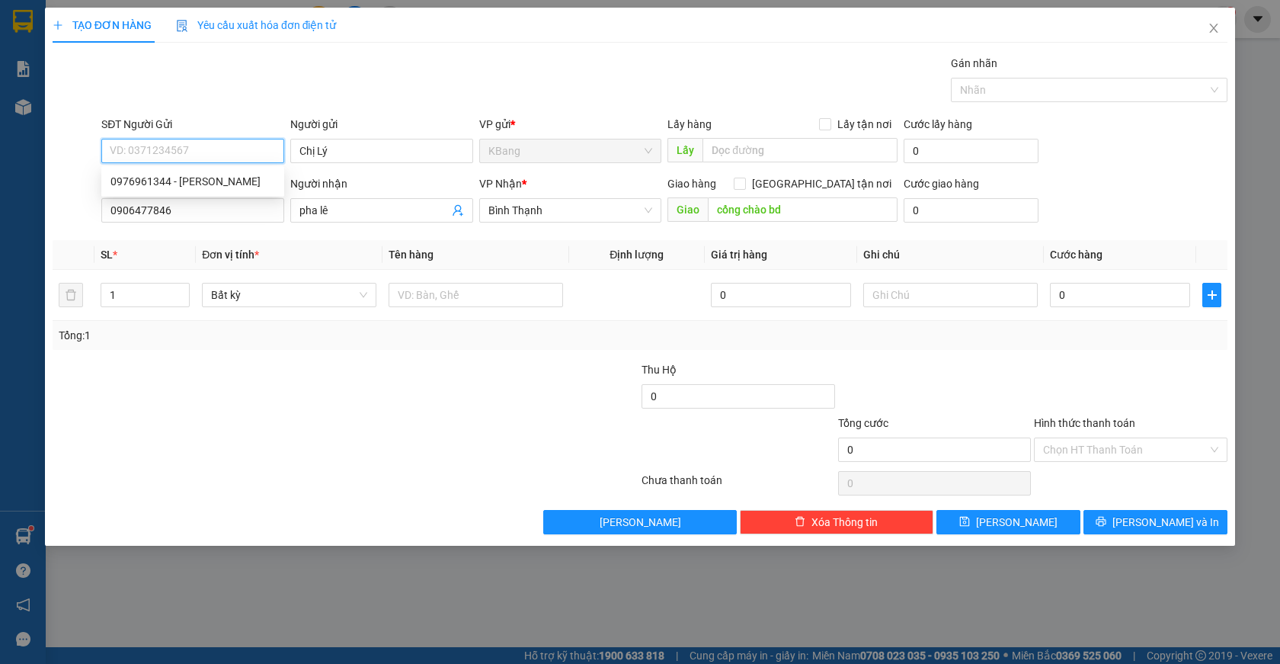
drag, startPoint x: 159, startPoint y: 152, endPoint x: 252, endPoint y: 90, distance: 112.0
click at [160, 151] on input "SĐT Người Gửi" at bounding box center [192, 151] width 183 height 24
click at [184, 181] on div "0938130609" at bounding box center [192, 181] width 165 height 17
type input "0938130609"
type input "xưởng [DATE] triệu"
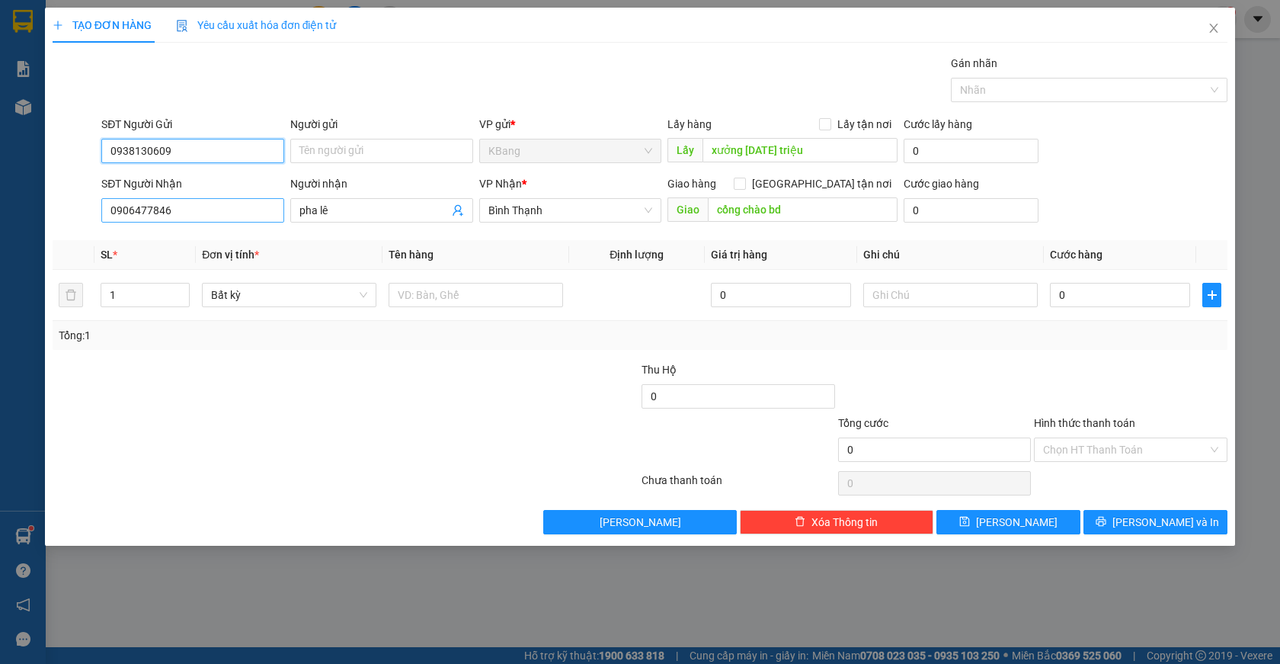
type input "0938130609"
click at [194, 213] on input "0906477846" at bounding box center [192, 210] width 183 height 24
type input "0"
click at [346, 213] on input "pha lê" at bounding box center [373, 210] width 149 height 17
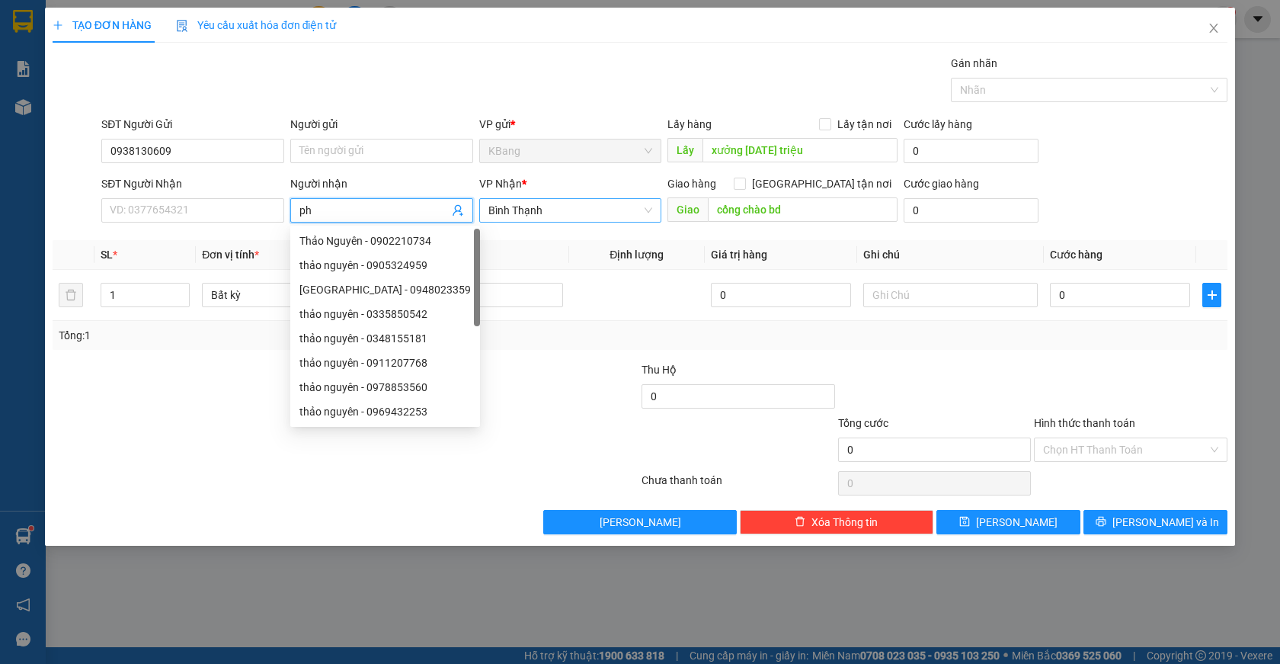
type input "p"
click at [804, 208] on input "cổng chào bd" at bounding box center [803, 209] width 190 height 24
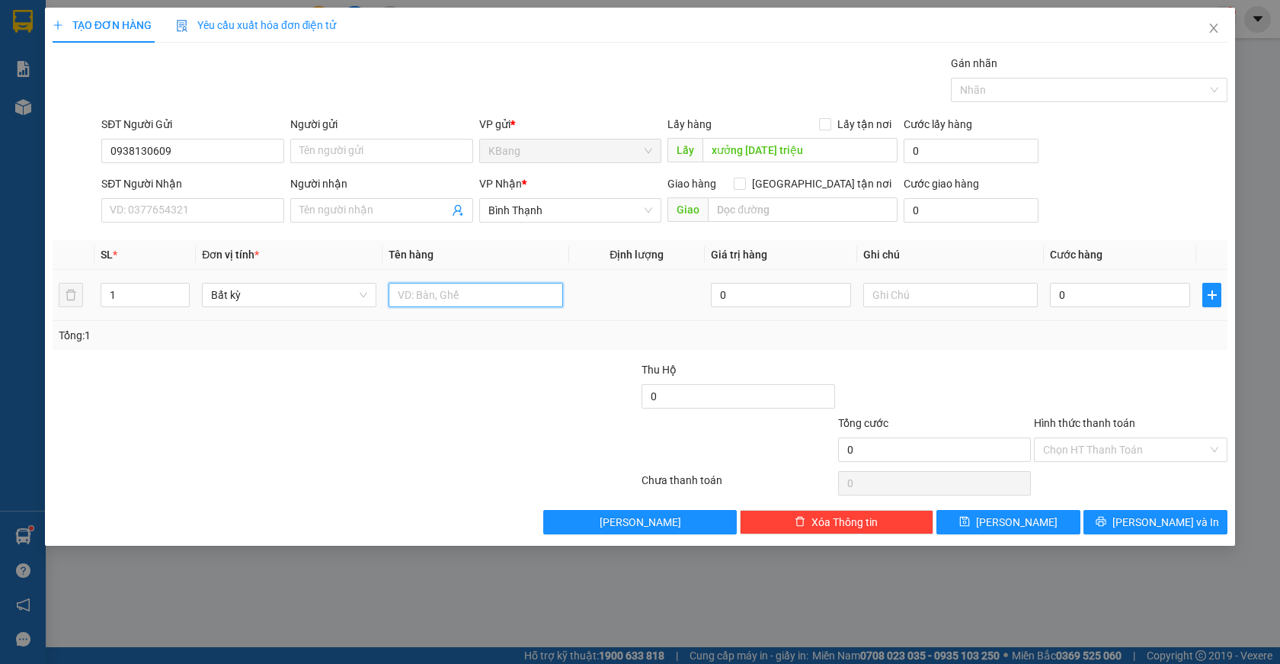
click at [457, 294] on input "text" at bounding box center [476, 295] width 174 height 24
type input "hơn nửa bao"
drag, startPoint x: 1073, startPoint y: 298, endPoint x: 1005, endPoint y: 387, distance: 112.0
click at [1072, 299] on input "0" at bounding box center [1120, 295] width 140 height 24
type input "6"
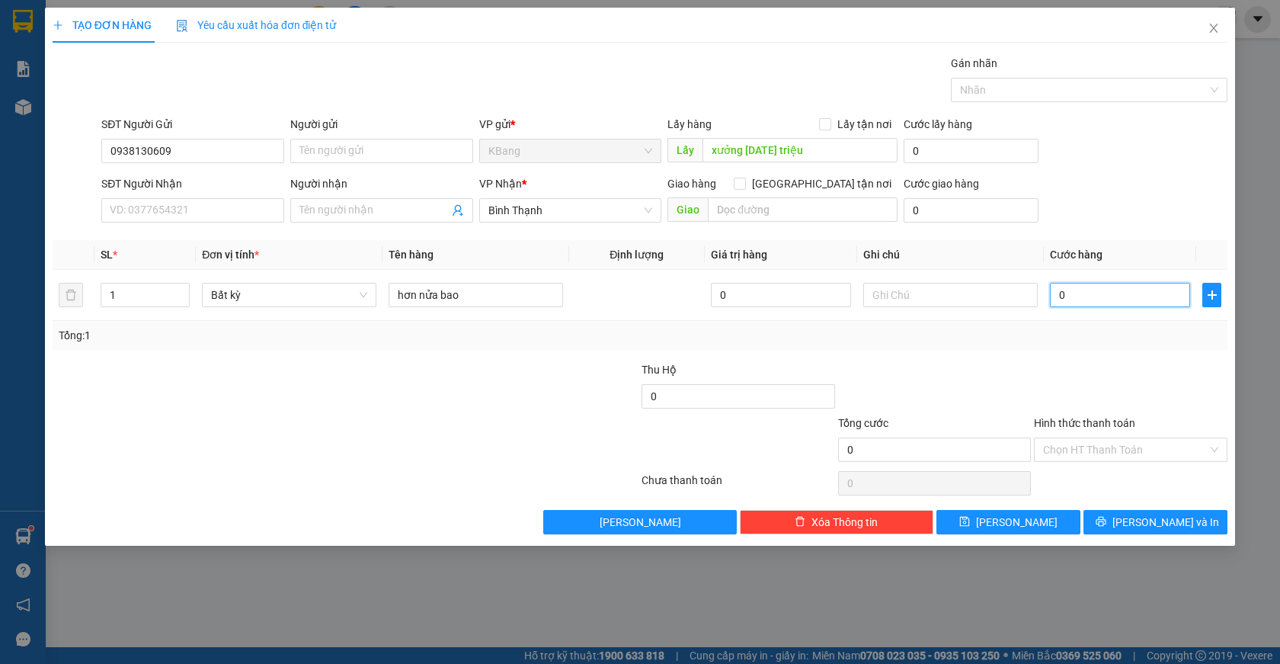
type input "6"
type input "60"
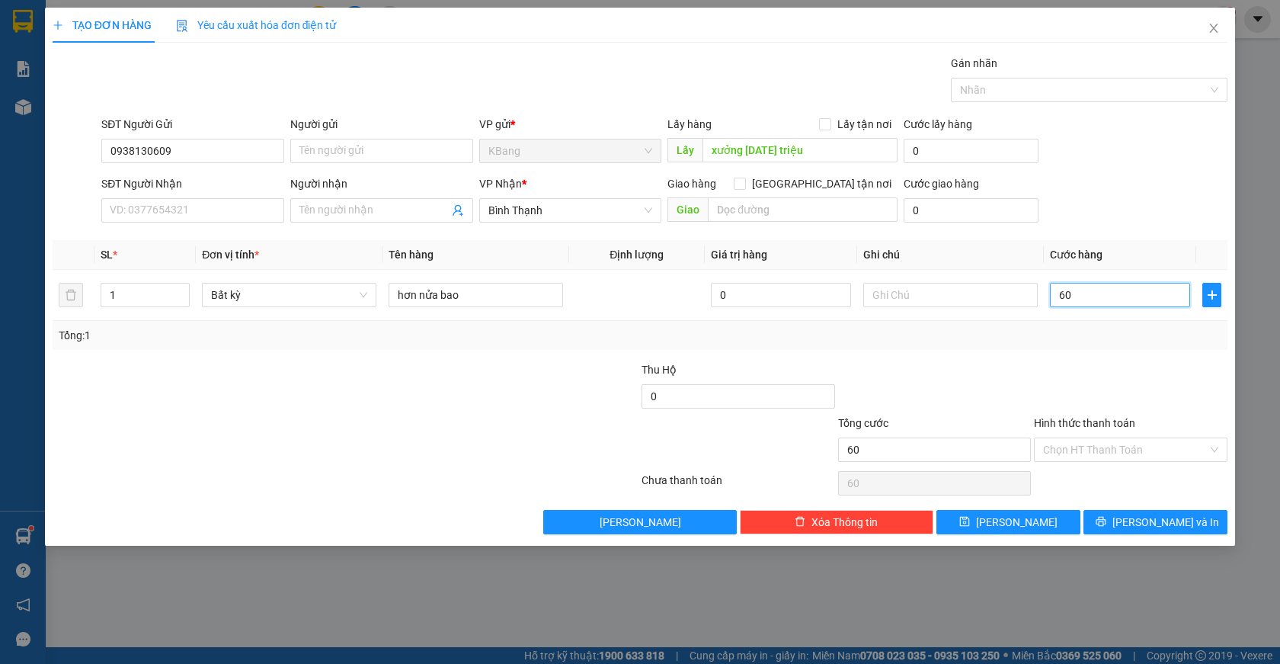
type input "600"
type input "6.000"
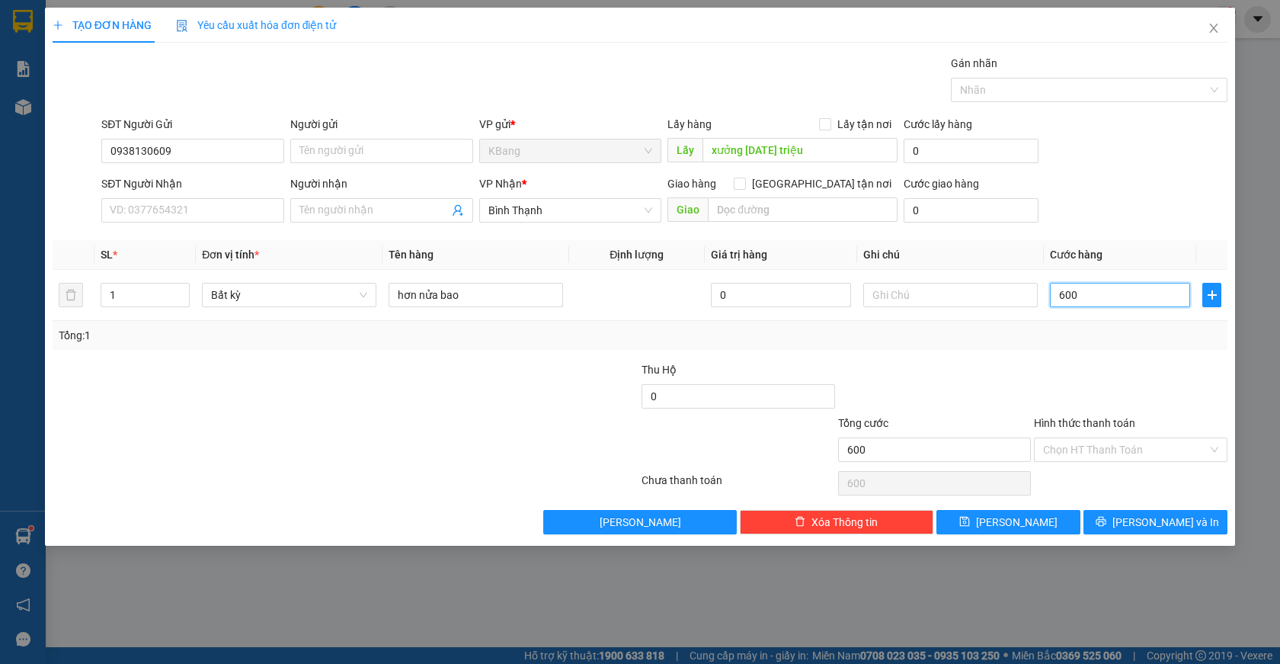
type input "6.000"
type input "60.000"
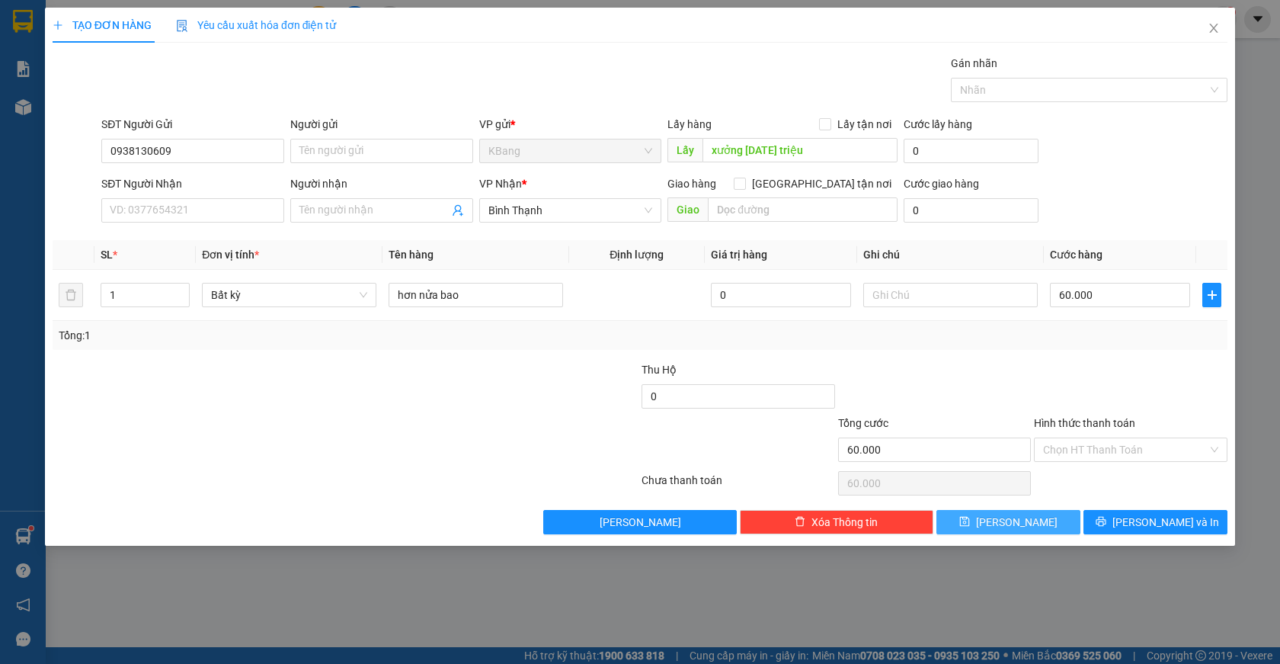
drag, startPoint x: 1032, startPoint y: 522, endPoint x: 1010, endPoint y: 520, distance: 22.2
click at [1032, 523] on button "[PERSON_NAME]" at bounding box center [1008, 522] width 144 height 24
type input "0"
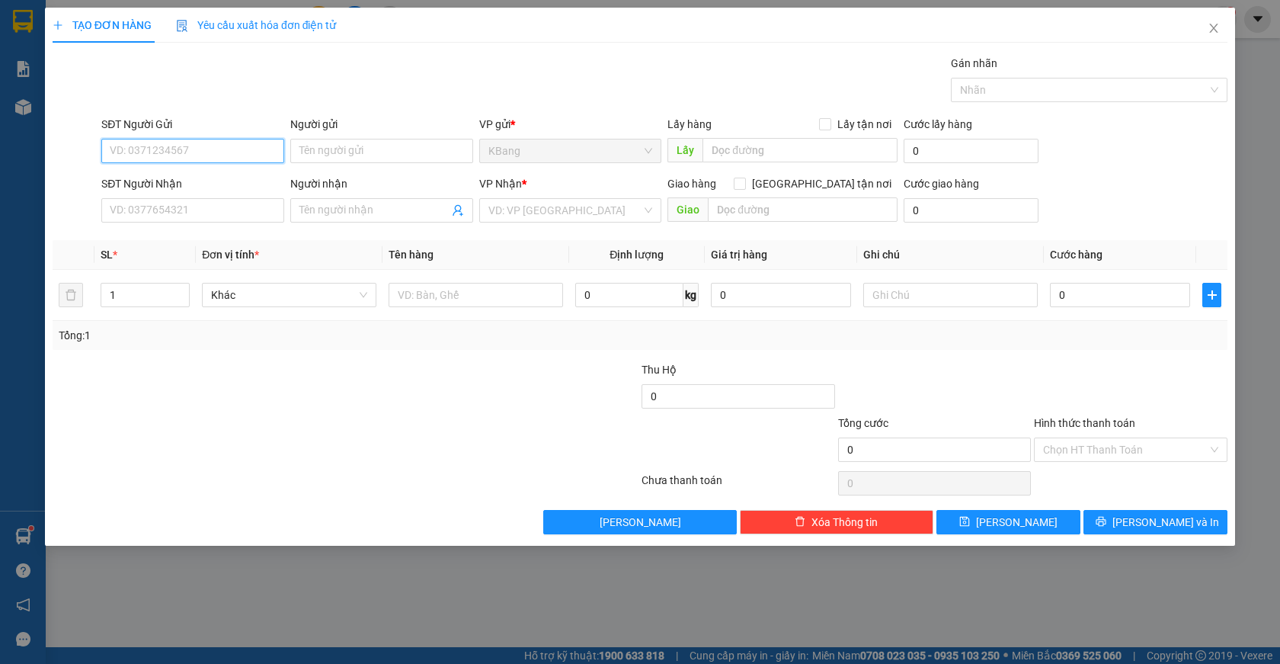
drag, startPoint x: 167, startPoint y: 150, endPoint x: 574, endPoint y: 100, distance: 410.0
click at [168, 150] on input "SĐT Người Gửi" at bounding box center [192, 151] width 183 height 24
drag, startPoint x: 152, startPoint y: 154, endPoint x: 226, endPoint y: 130, distance: 78.6
click at [159, 152] on input "SĐT Người Gửi" at bounding box center [192, 151] width 183 height 24
click at [173, 179] on div "0976961344 - [PERSON_NAME]" at bounding box center [192, 181] width 165 height 17
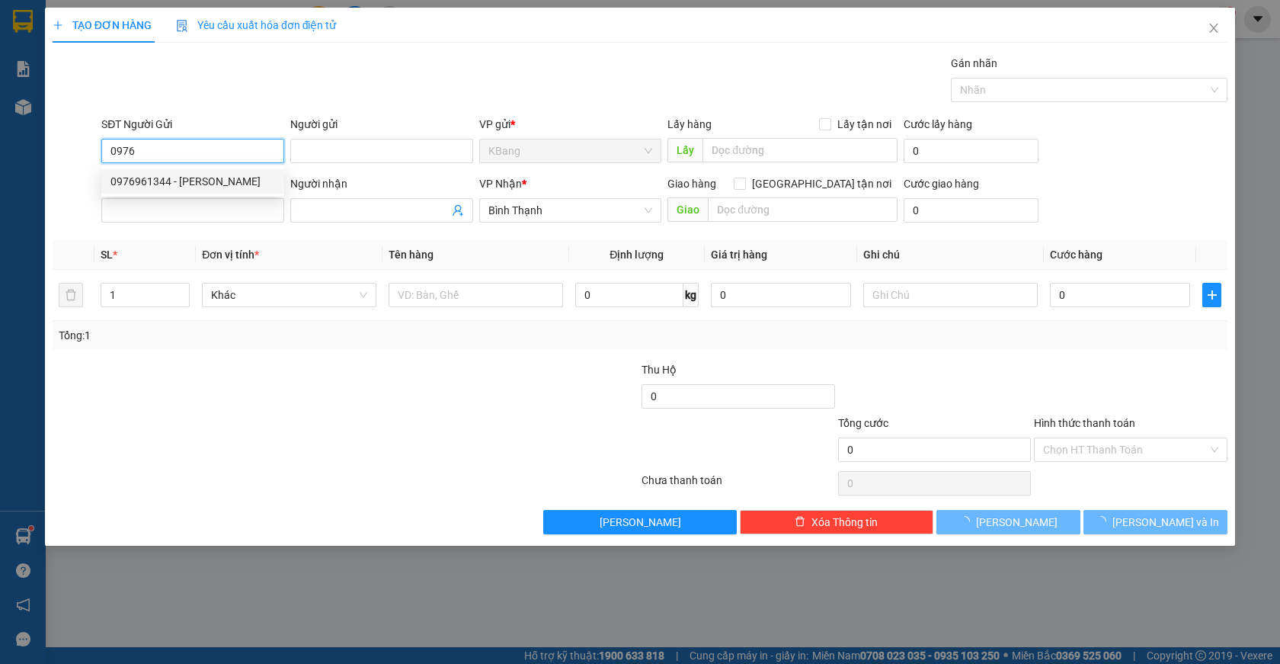
type input "0976961344"
type input "Chị Lý"
type input "0906477846"
type input "pha lê"
type input "cổng chào bd"
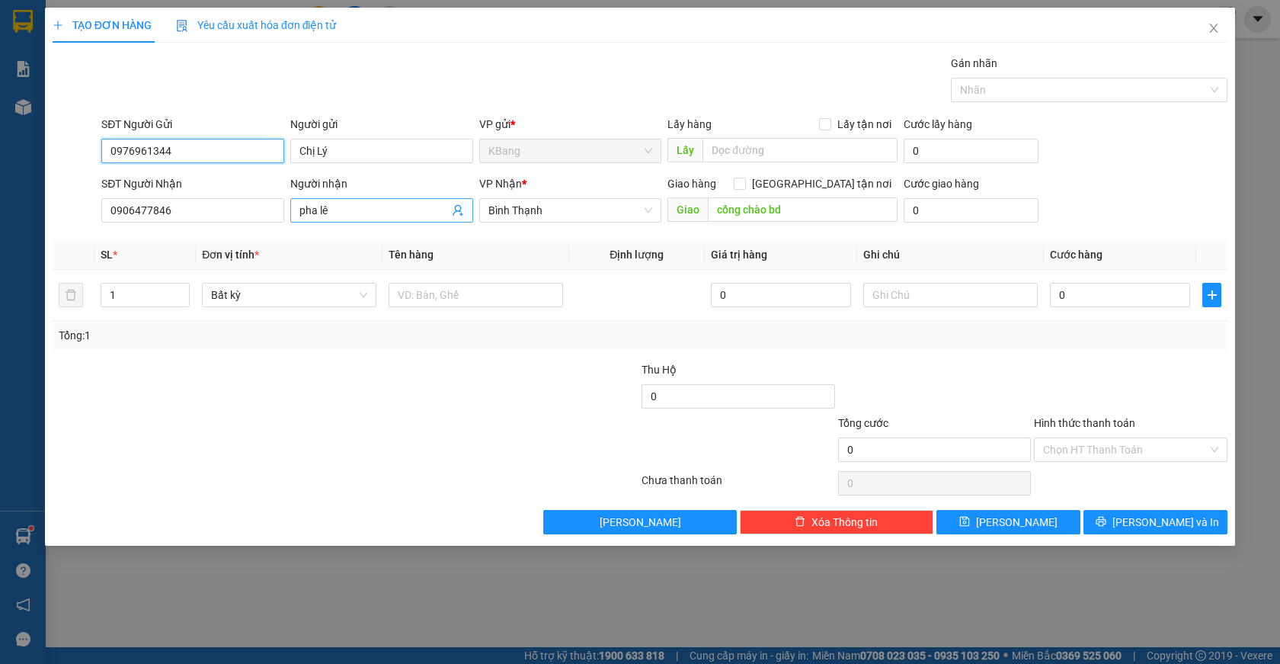
type input "0976961344"
click at [456, 206] on icon "user-add" at bounding box center [458, 210] width 12 height 12
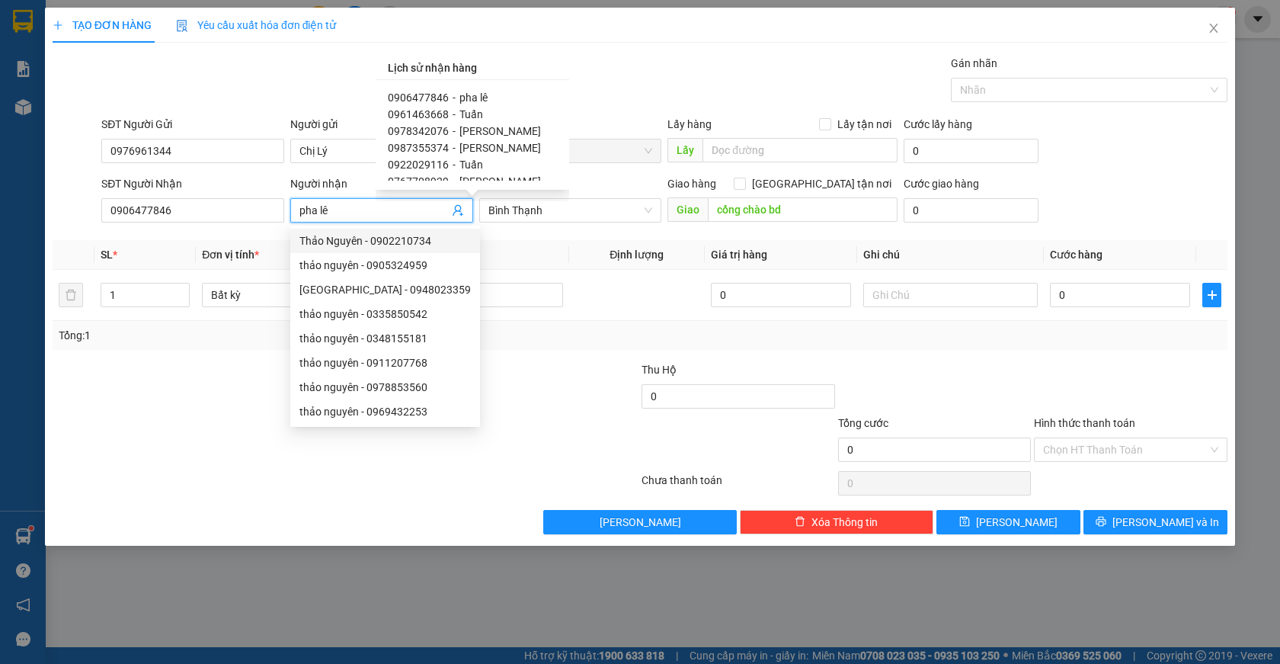
click at [424, 116] on span "0961463668" at bounding box center [418, 114] width 61 height 12
type input "0961463668"
type input "Tuấn"
checkbox input "true"
type input "cx phú thịnh"
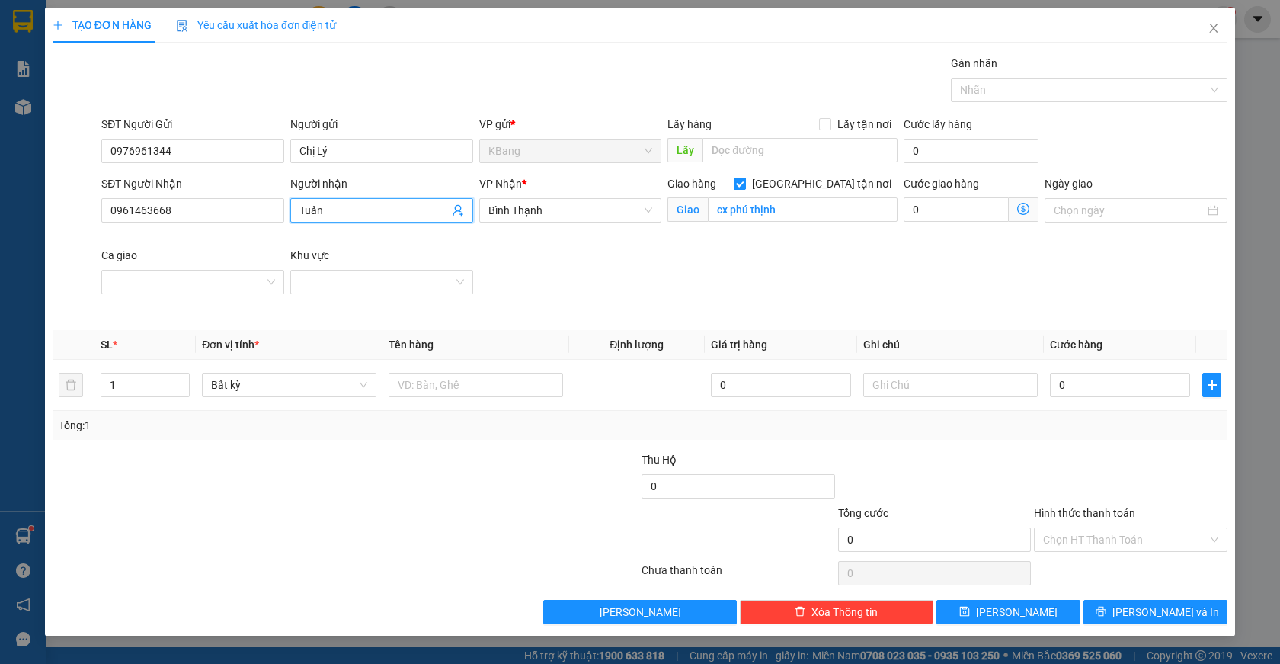
click at [744, 183] on input "[GEOGRAPHIC_DATA] tận nơi" at bounding box center [739, 183] width 11 height 11
checkbox input "false"
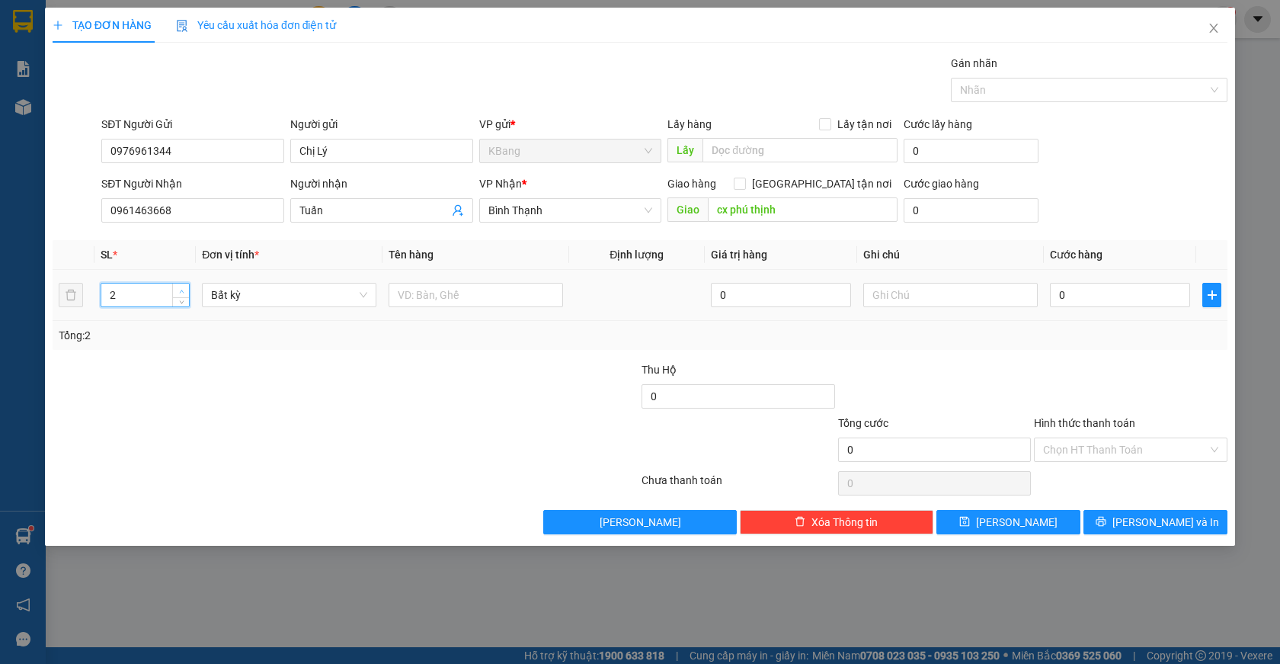
click at [181, 287] on span "up" at bounding box center [181, 290] width 9 height 9
type input "3"
click at [181, 287] on span "up" at bounding box center [181, 290] width 9 height 9
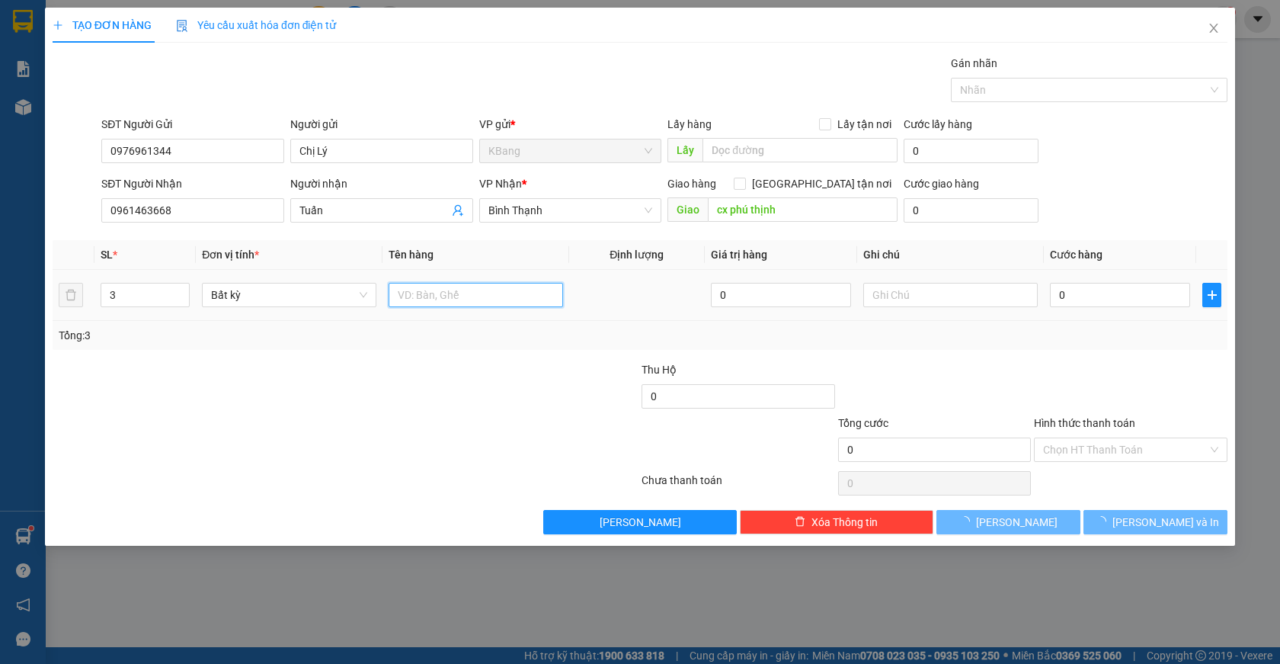
click at [427, 295] on input "text" at bounding box center [476, 295] width 174 height 24
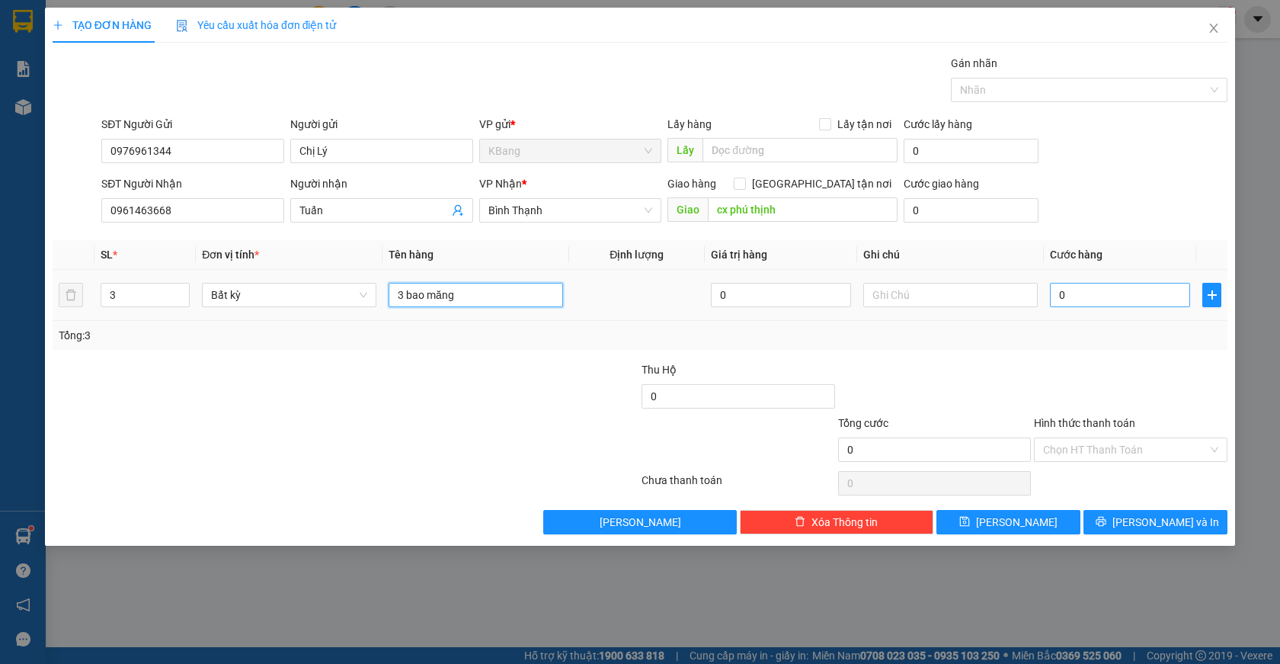
type input "3 bao măng"
drag, startPoint x: 1070, startPoint y: 303, endPoint x: 1000, endPoint y: 386, distance: 108.2
click at [1068, 302] on input "0" at bounding box center [1120, 295] width 140 height 24
type input "2"
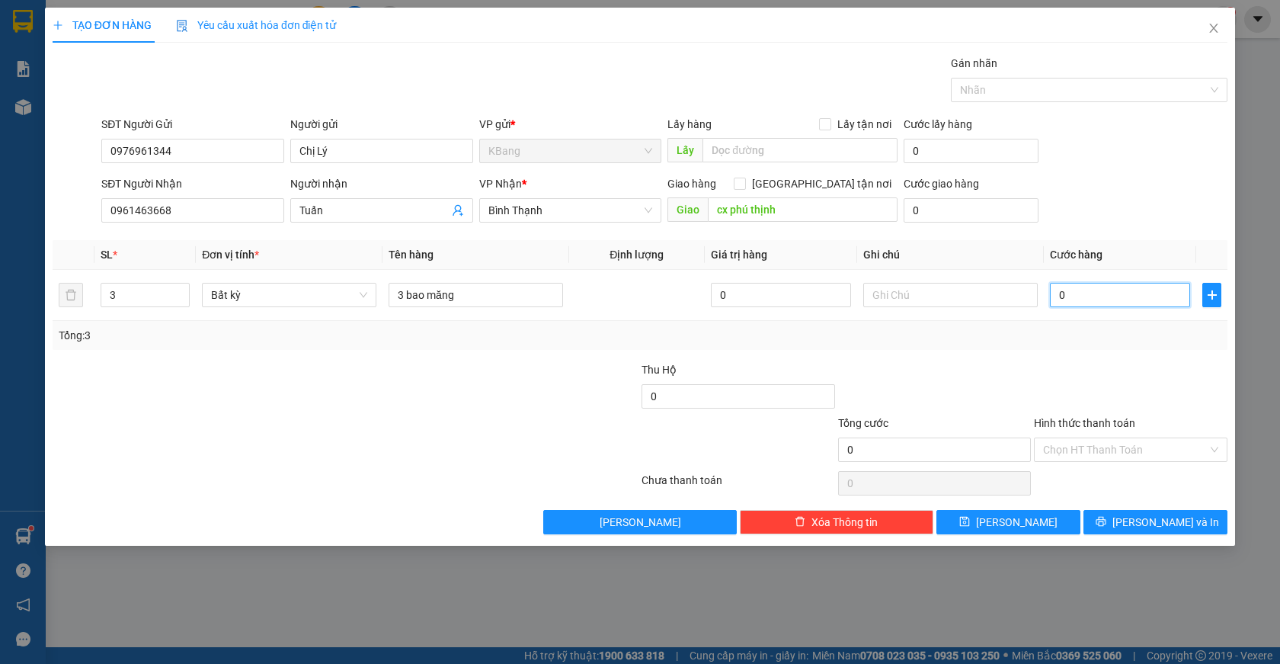
type input "2"
type input "26"
type input "260"
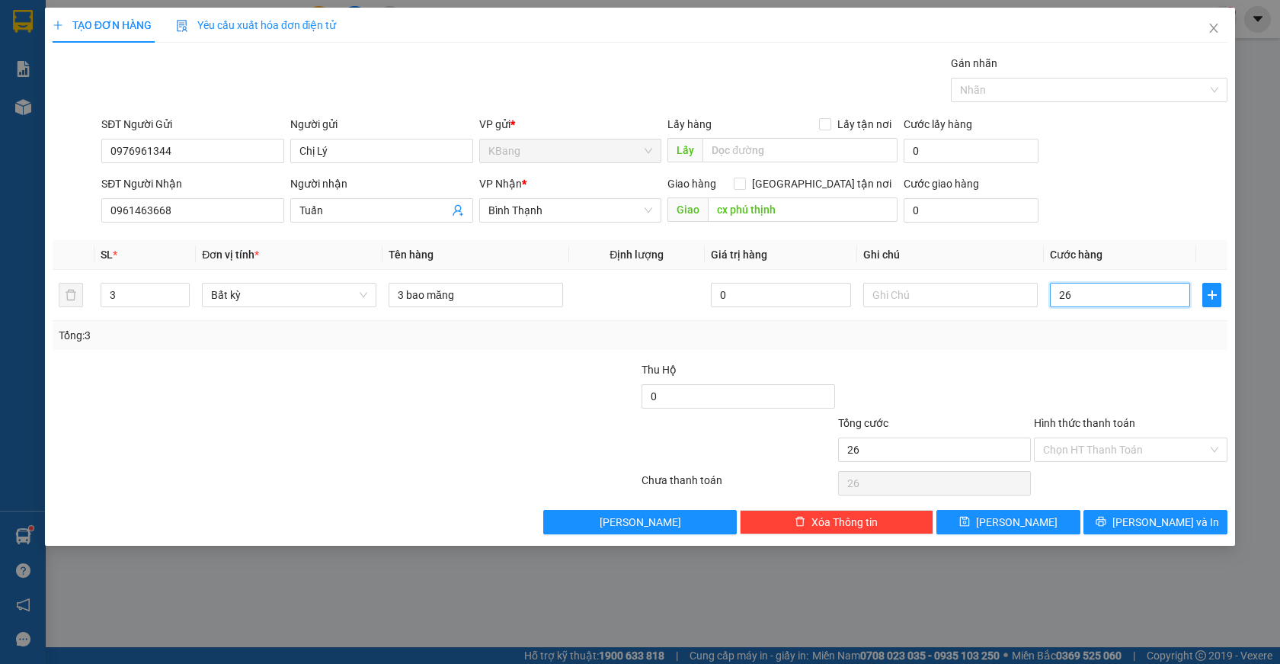
type input "260"
type input "2.600"
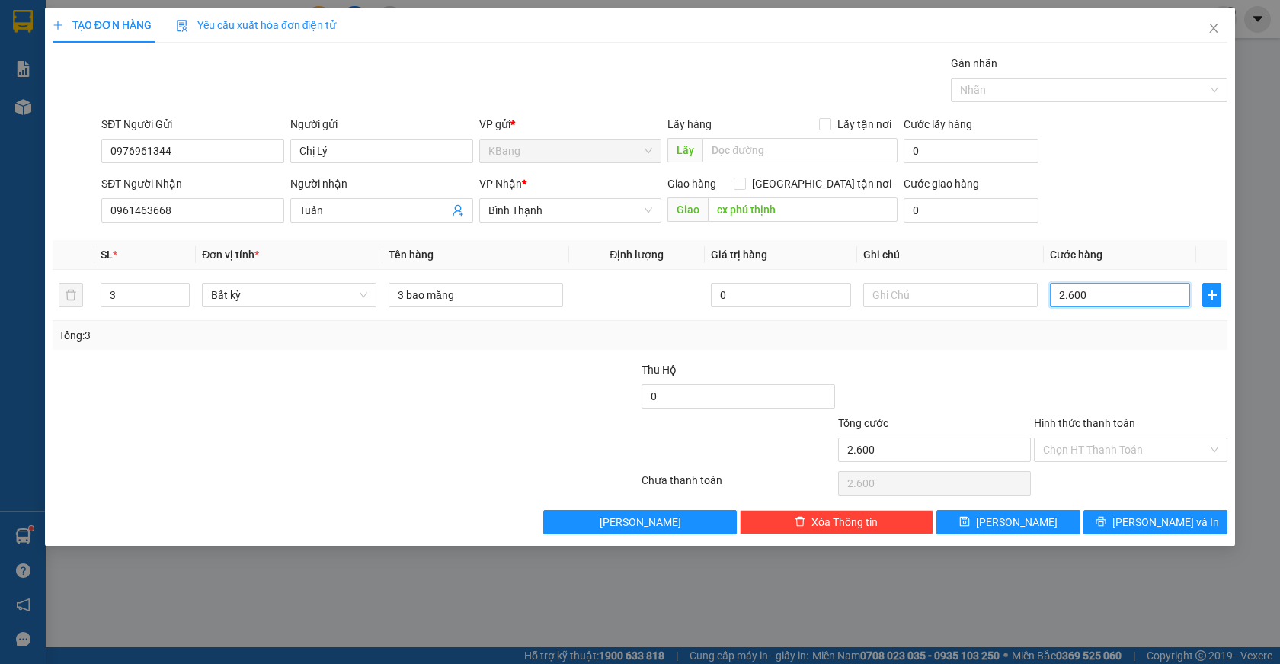
type input "26.000"
type input "260.000"
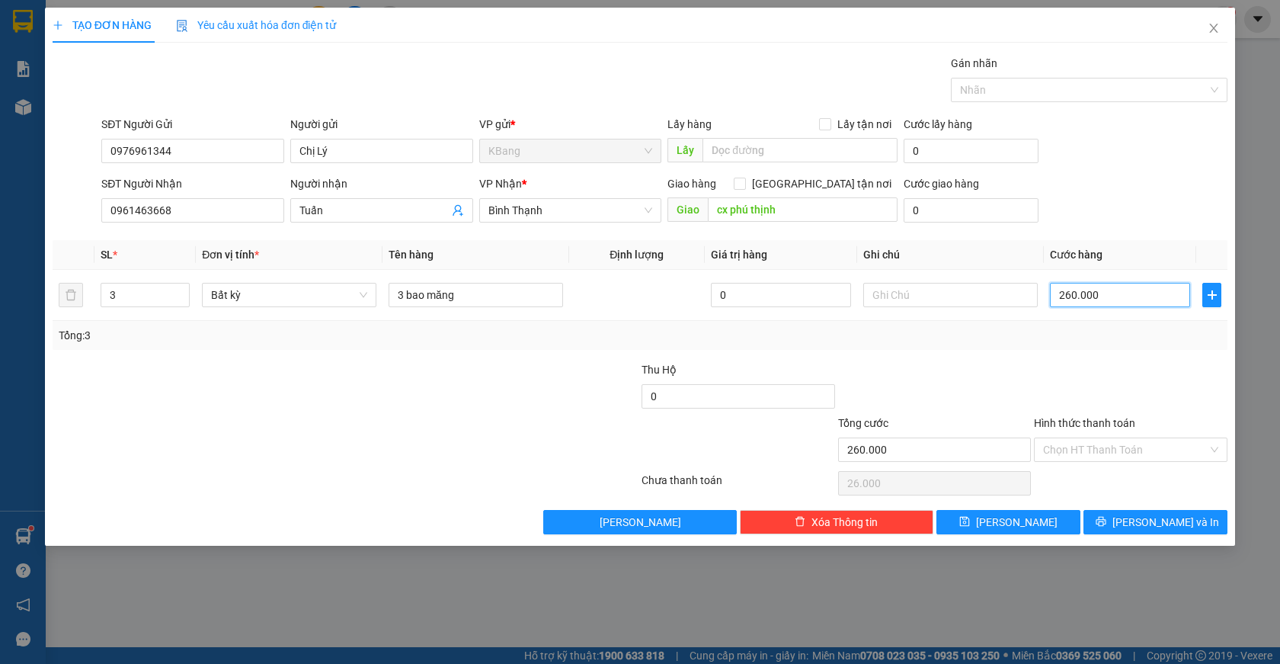
type input "260.000"
click at [1154, 520] on span "[PERSON_NAME] và In" at bounding box center [1165, 522] width 107 height 17
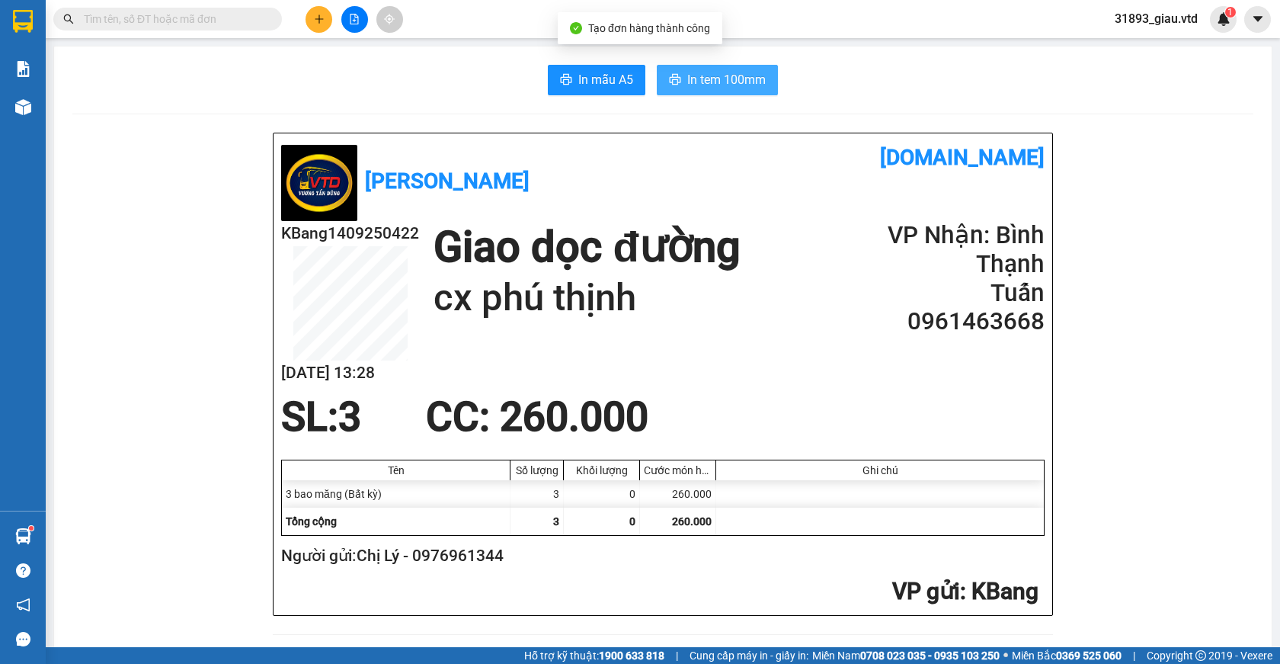
click at [702, 78] on span "In tem 100mm" at bounding box center [726, 79] width 78 height 19
click at [315, 15] on icon "plus" at bounding box center [319, 19] width 11 height 11
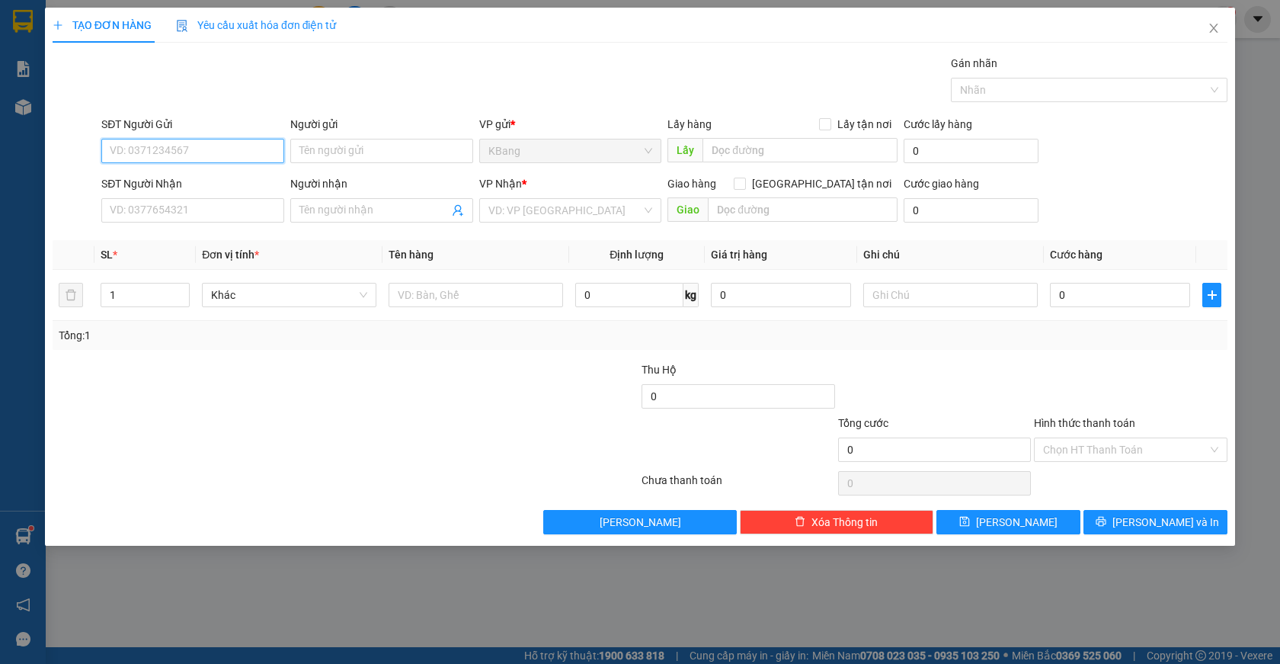
drag, startPoint x: 174, startPoint y: 152, endPoint x: 365, endPoint y: 82, distance: 203.0
click at [174, 152] on input "SĐT Người Gửi" at bounding box center [192, 151] width 183 height 24
click at [149, 181] on div "0383840941 - hà" at bounding box center [192, 181] width 165 height 17
type input "0383840941"
type input "hà"
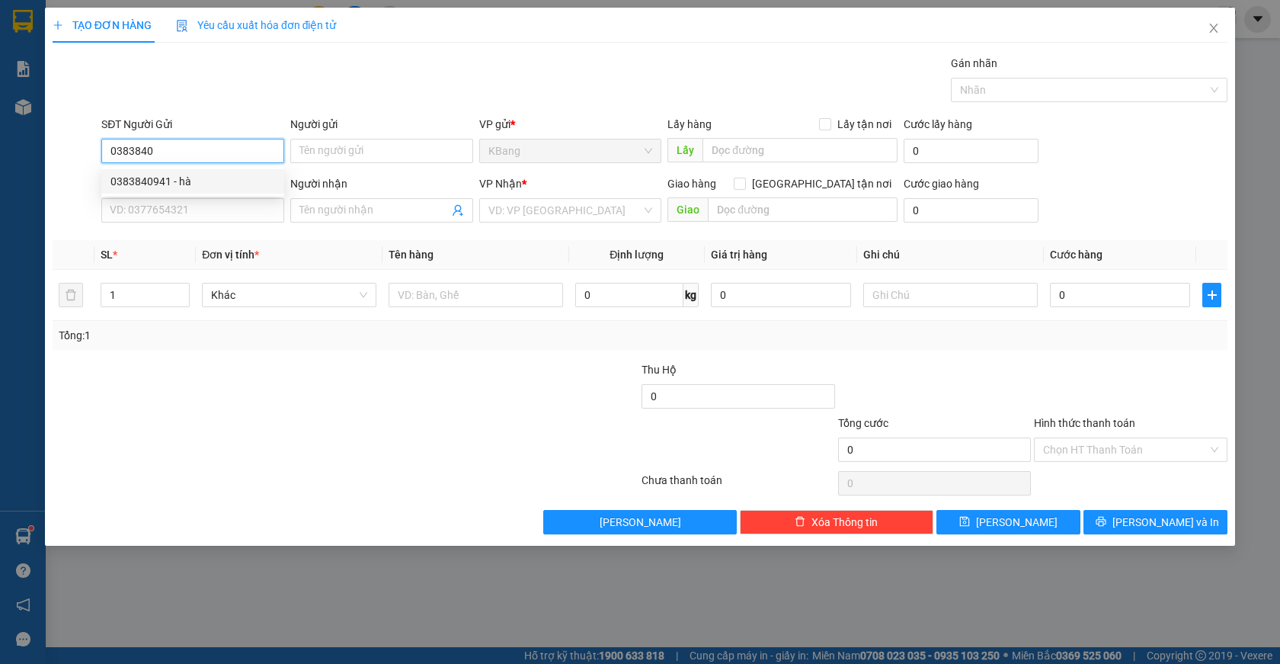
type input "0908775052"
type input "nhi 2"
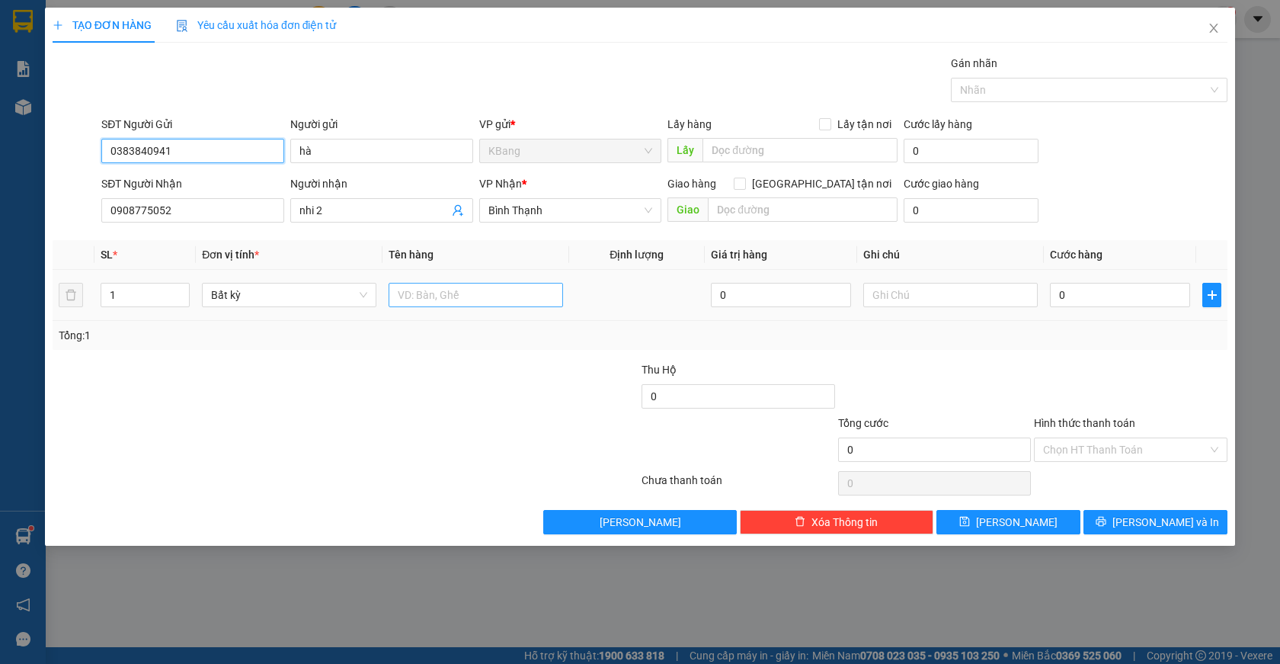
type input "0383840941"
drag, startPoint x: 421, startPoint y: 296, endPoint x: 417, endPoint y: 395, distance: 98.4
click at [422, 302] on input "text" at bounding box center [476, 295] width 174 height 24
type input "1 th"
click at [1064, 284] on input "0" at bounding box center [1120, 295] width 140 height 24
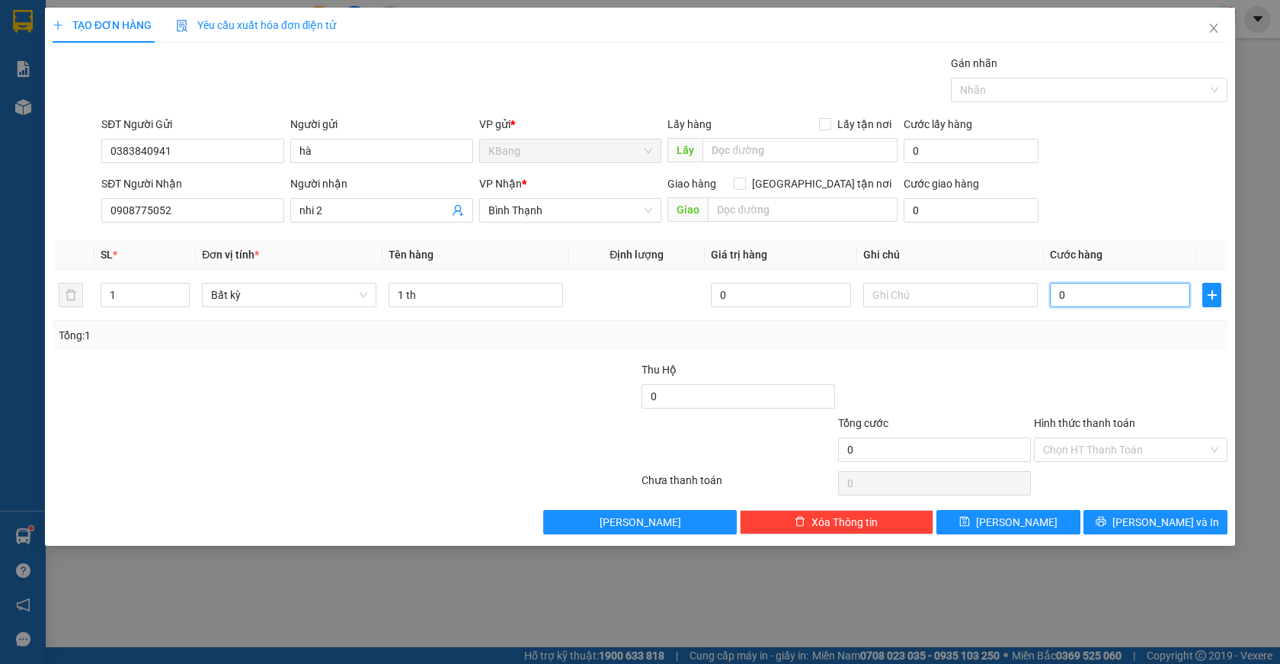
type input "7"
type input "70"
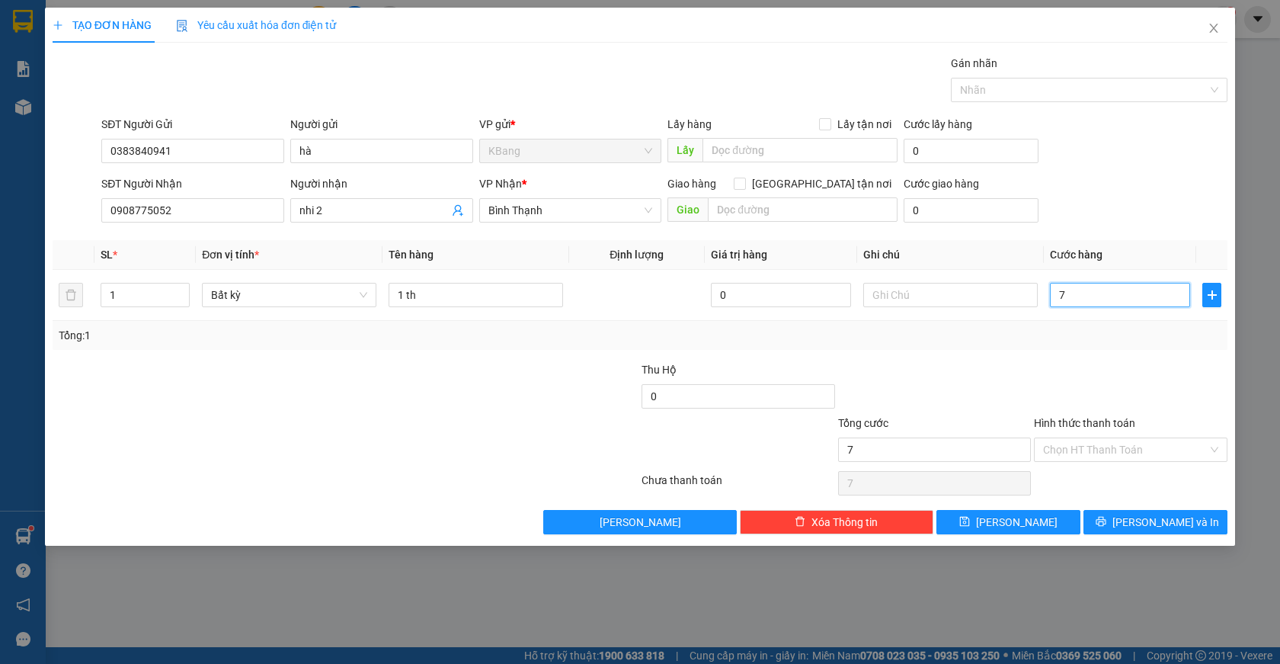
type input "70"
type input "700"
type input "7.000"
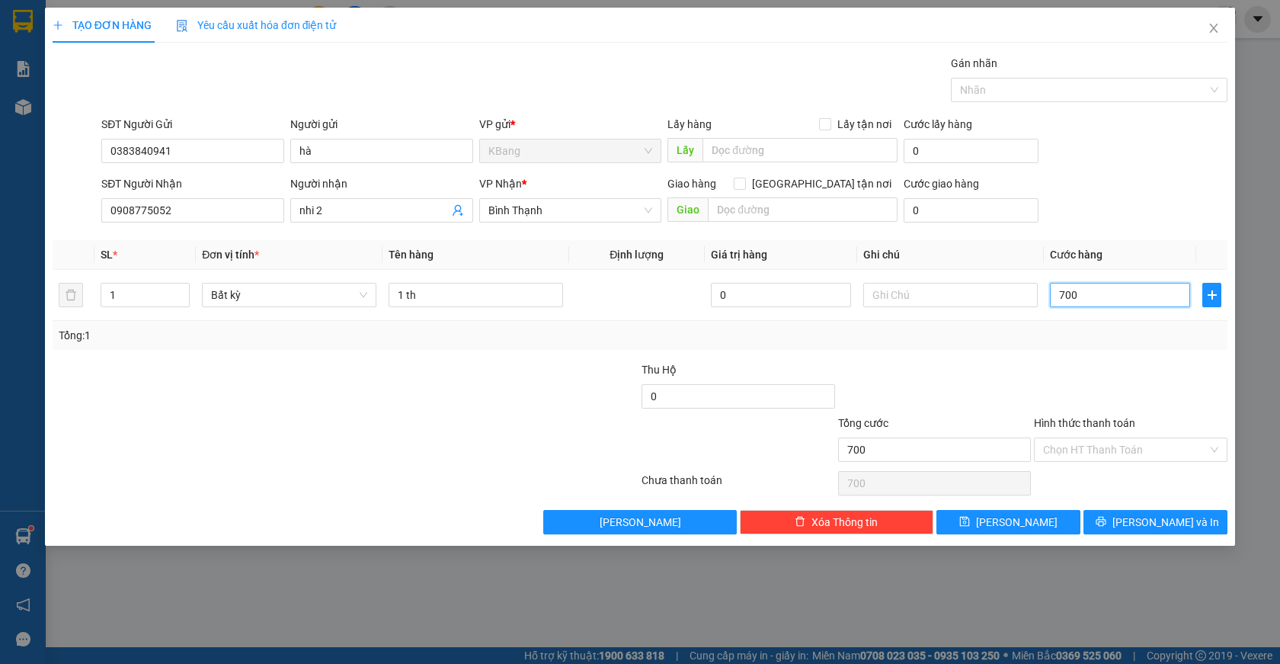
type input "7.000"
type input "70.000"
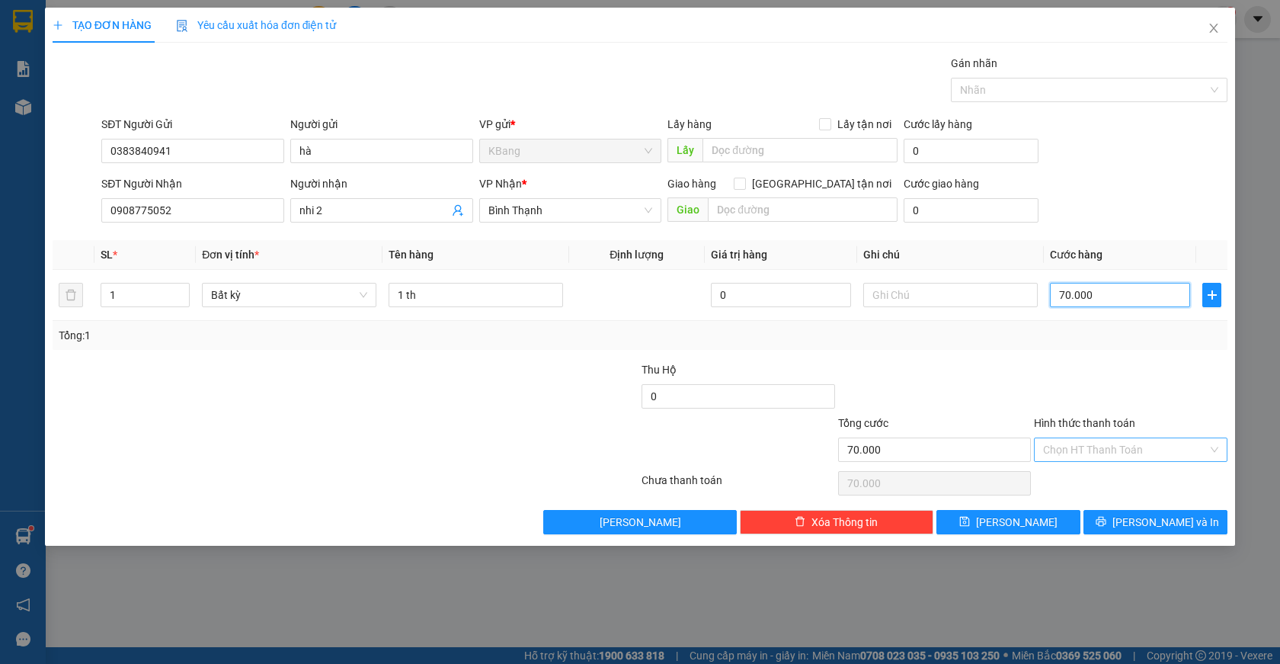
type input "70.000"
click at [1093, 442] on input "Hình thức thanh toán" at bounding box center [1125, 449] width 165 height 23
click at [1096, 478] on div "Tại văn phòng" at bounding box center [1130, 480] width 175 height 17
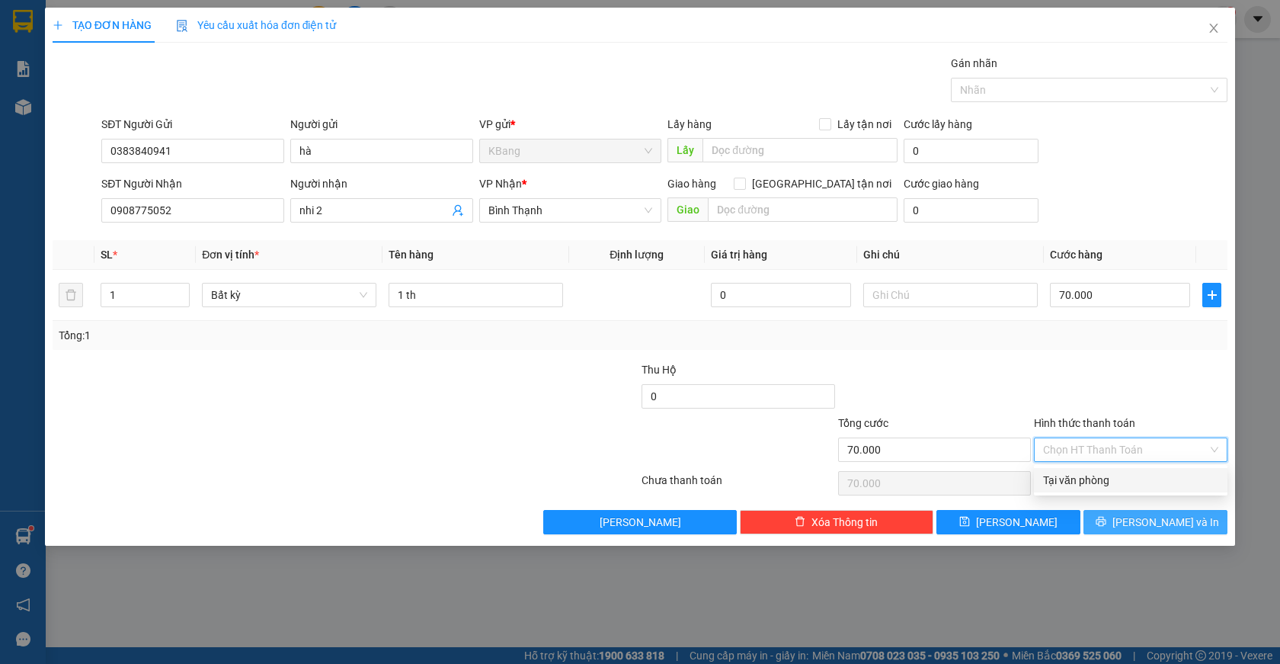
type input "0"
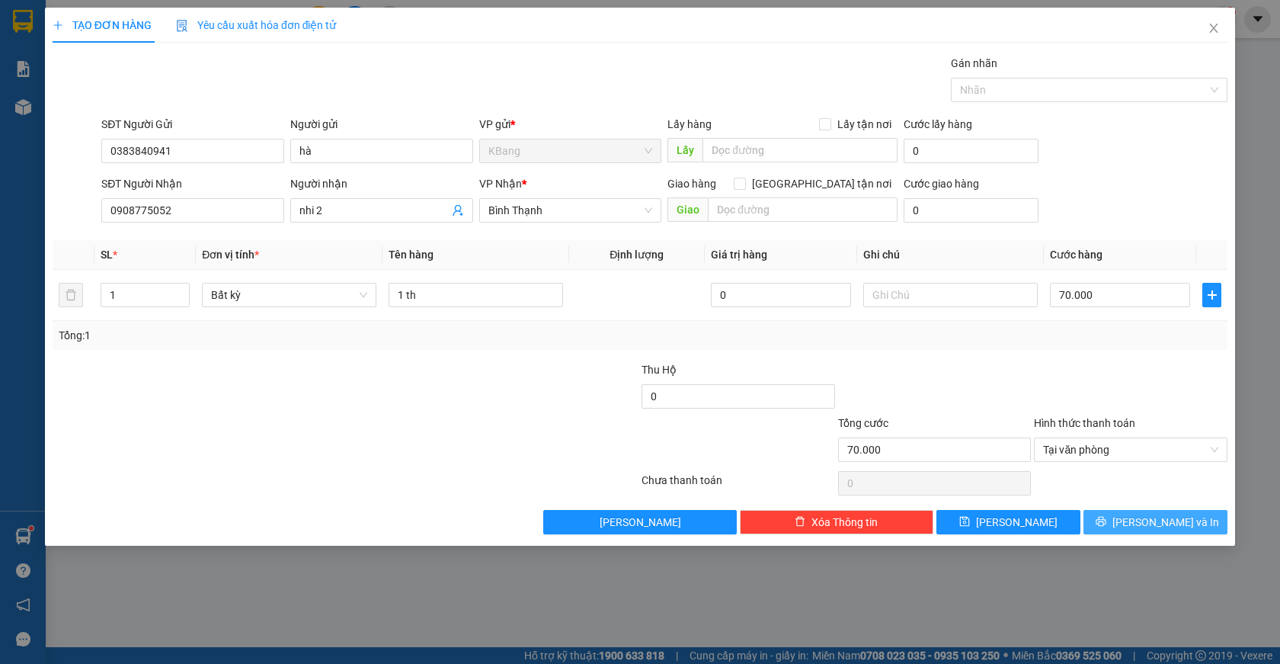
click at [1156, 526] on span "[PERSON_NAME] và In" at bounding box center [1165, 522] width 107 height 17
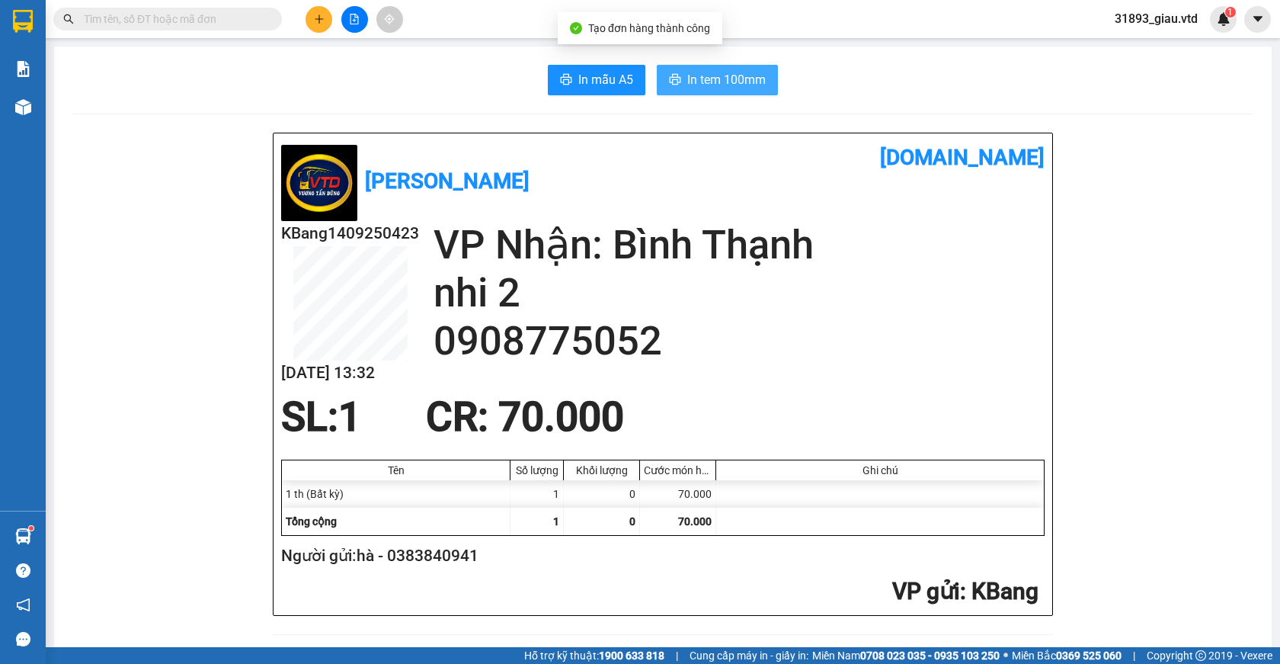
click at [711, 81] on span "In tem 100mm" at bounding box center [726, 79] width 78 height 19
click at [320, 23] on icon "plus" at bounding box center [319, 19] width 11 height 11
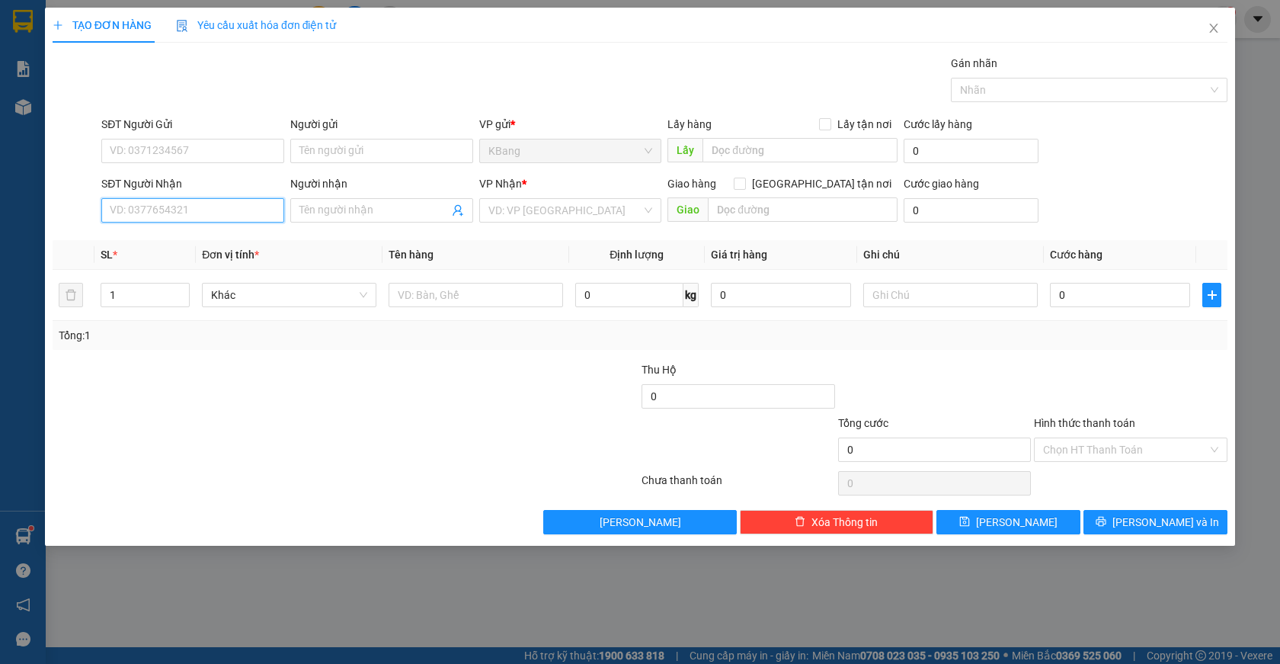
drag, startPoint x: 154, startPoint y: 212, endPoint x: 289, endPoint y: 115, distance: 166.0
click at [160, 206] on input "SĐT Người Nhận" at bounding box center [192, 210] width 183 height 24
type input "0866912579"
click at [151, 242] on div "0866912579 - dung" at bounding box center [192, 240] width 165 height 17
type input "dung"
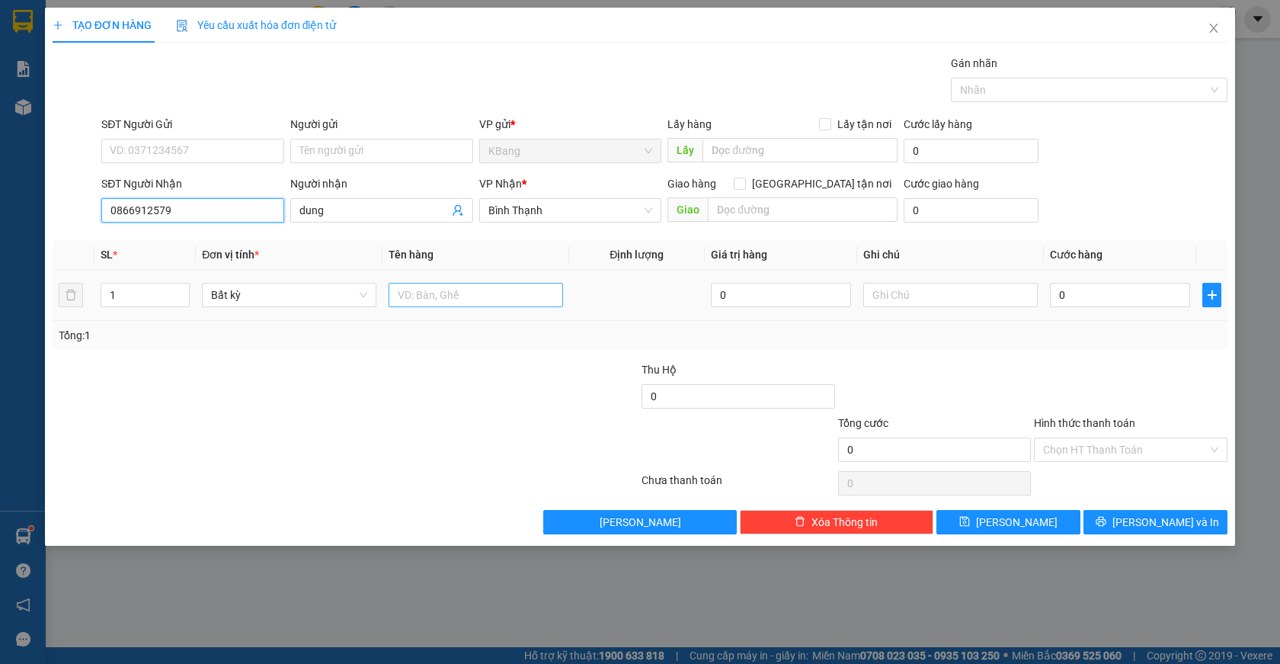
type input "0866912579"
click at [437, 297] on input "text" at bounding box center [476, 295] width 174 height 24
type input "1 th"
type input "7"
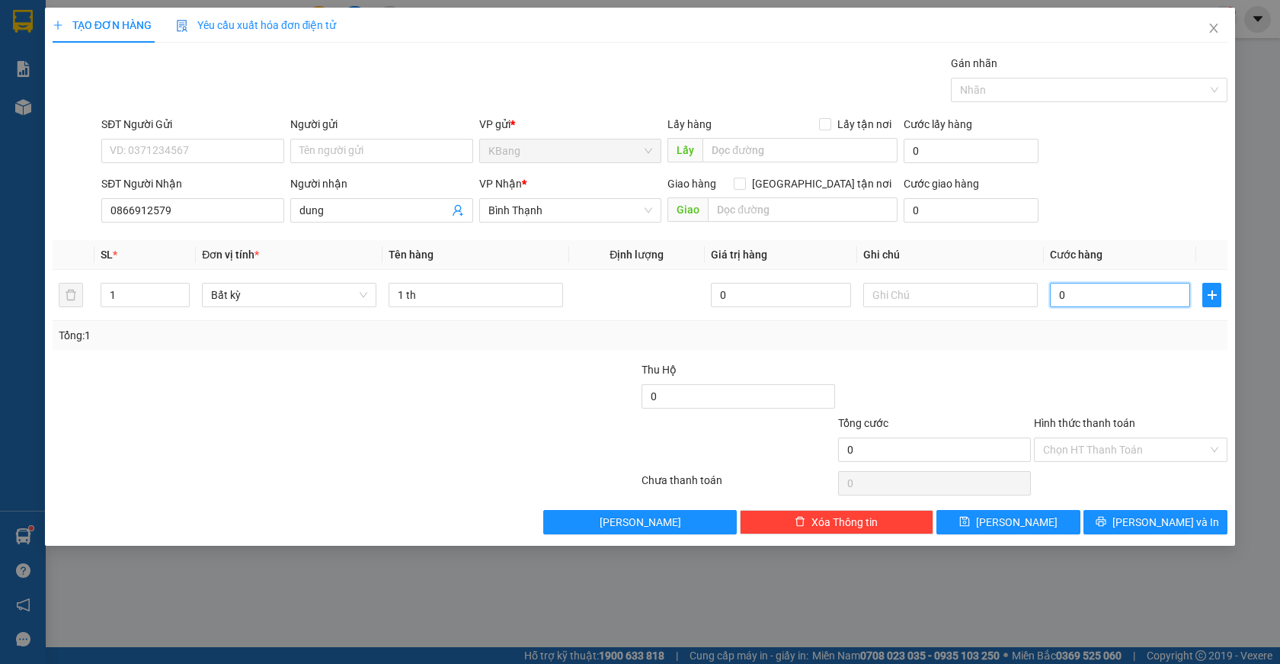
type input "7"
type input "70"
type input "700"
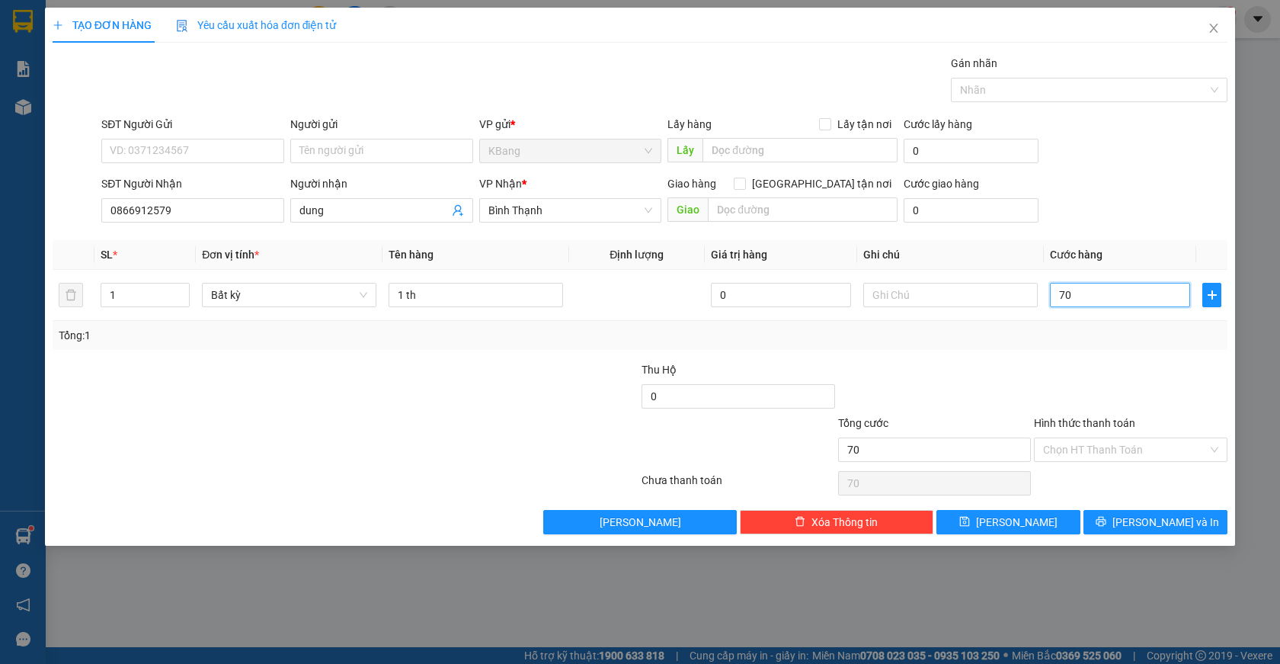
type input "700"
type input "7.000"
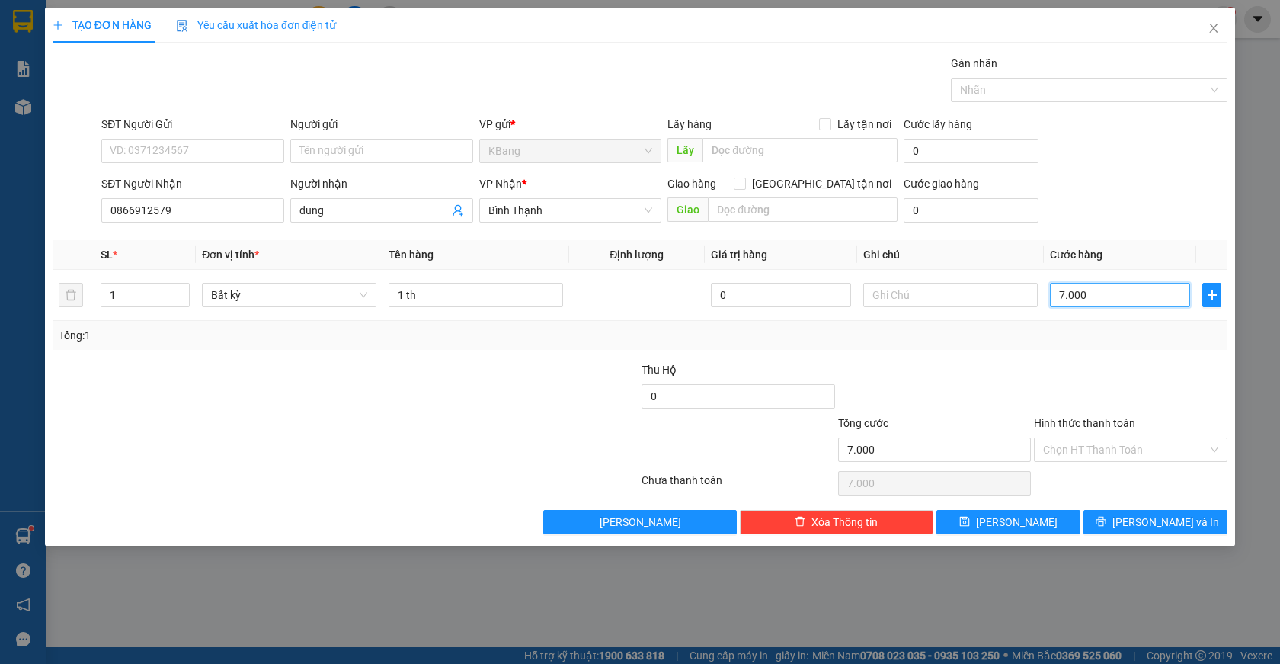
type input "700"
type input "70"
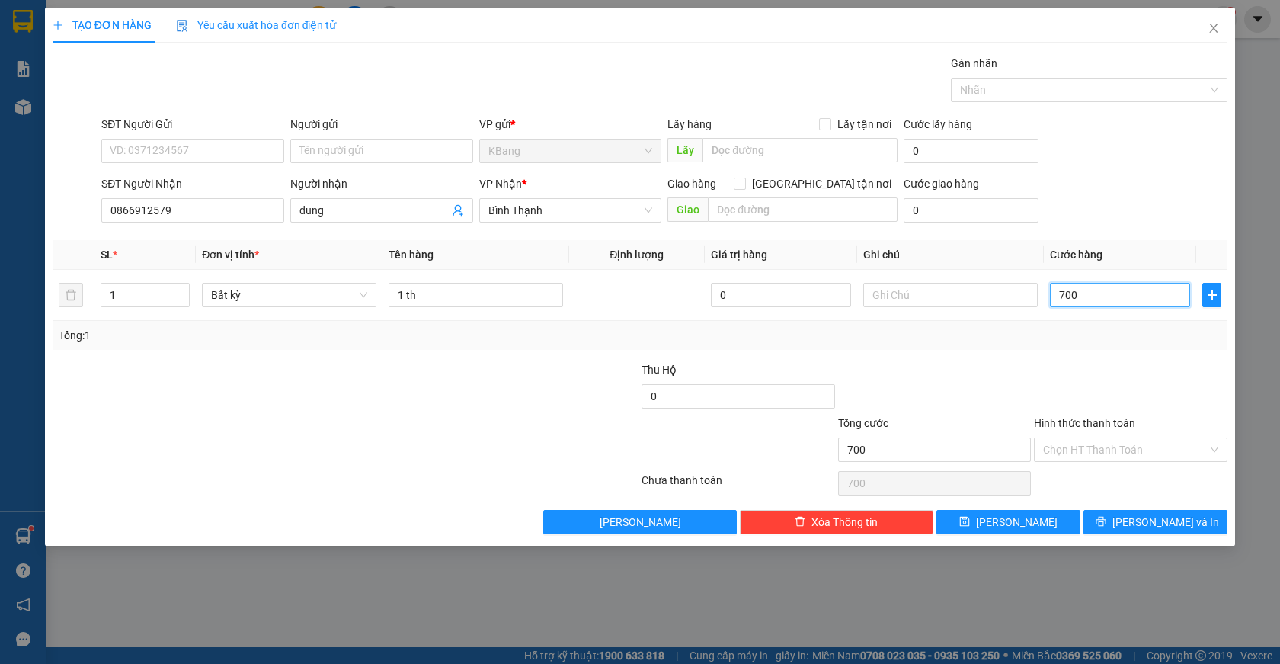
type input "70"
type input "7"
type input "0"
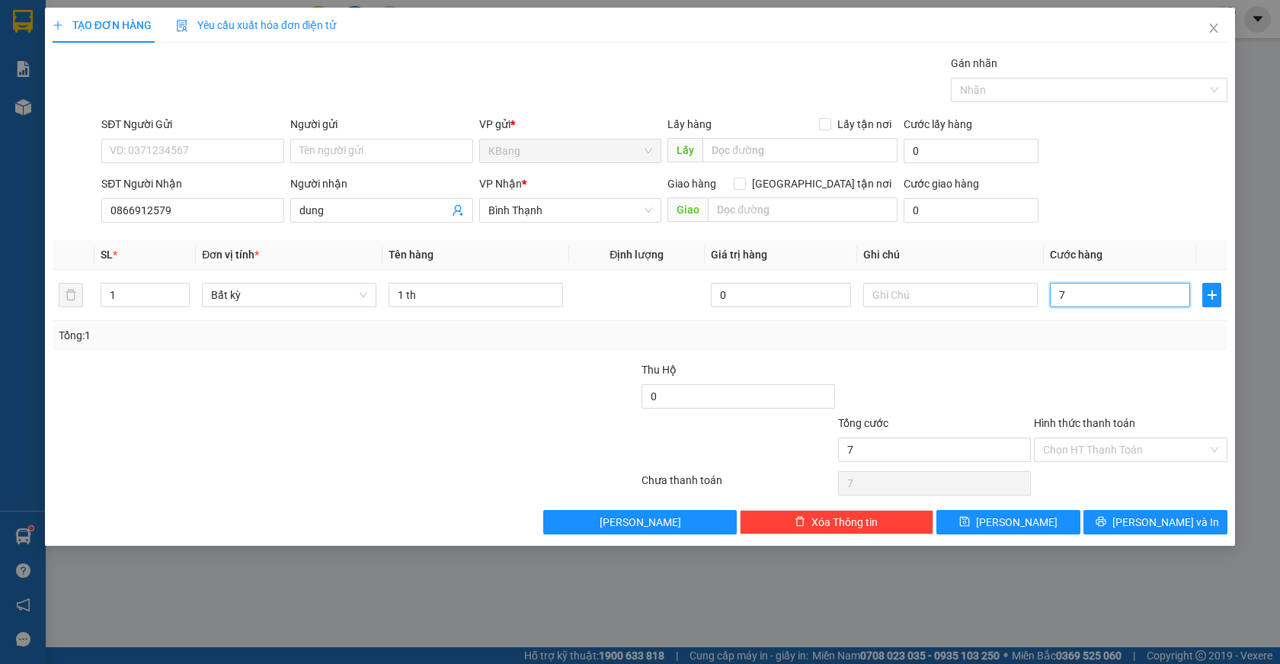
type input "0"
type input "06"
type input "6"
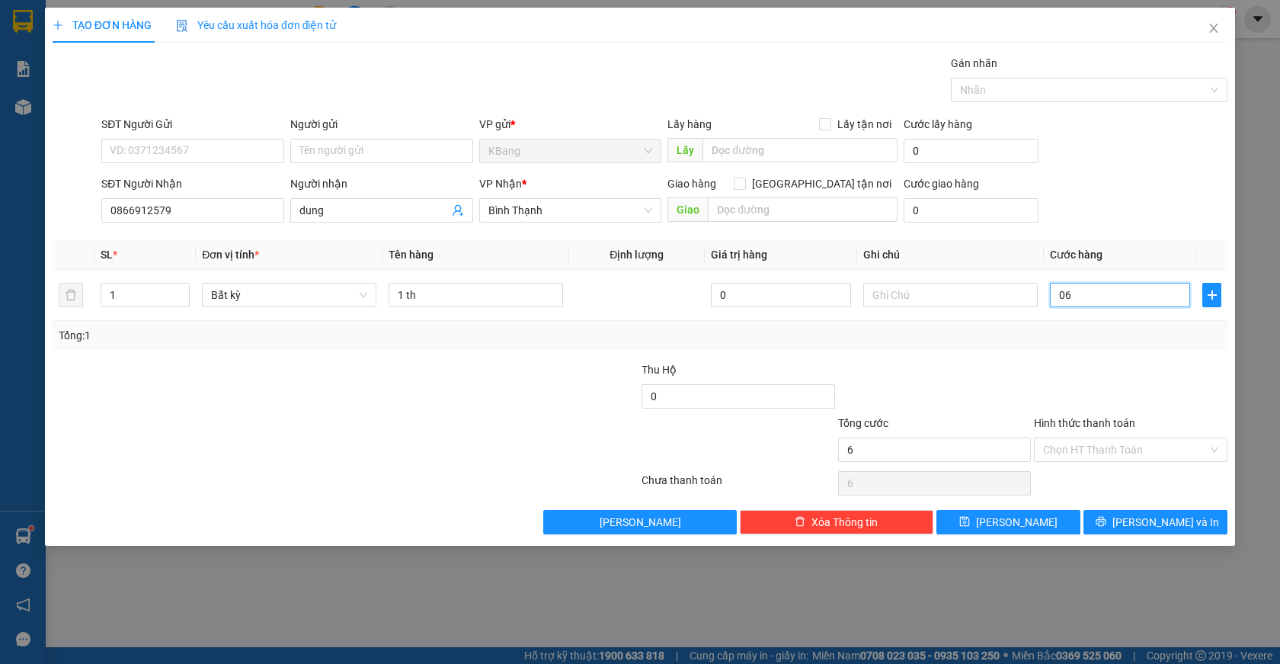
type input "060"
type input "60"
type input "0.600"
type input "600"
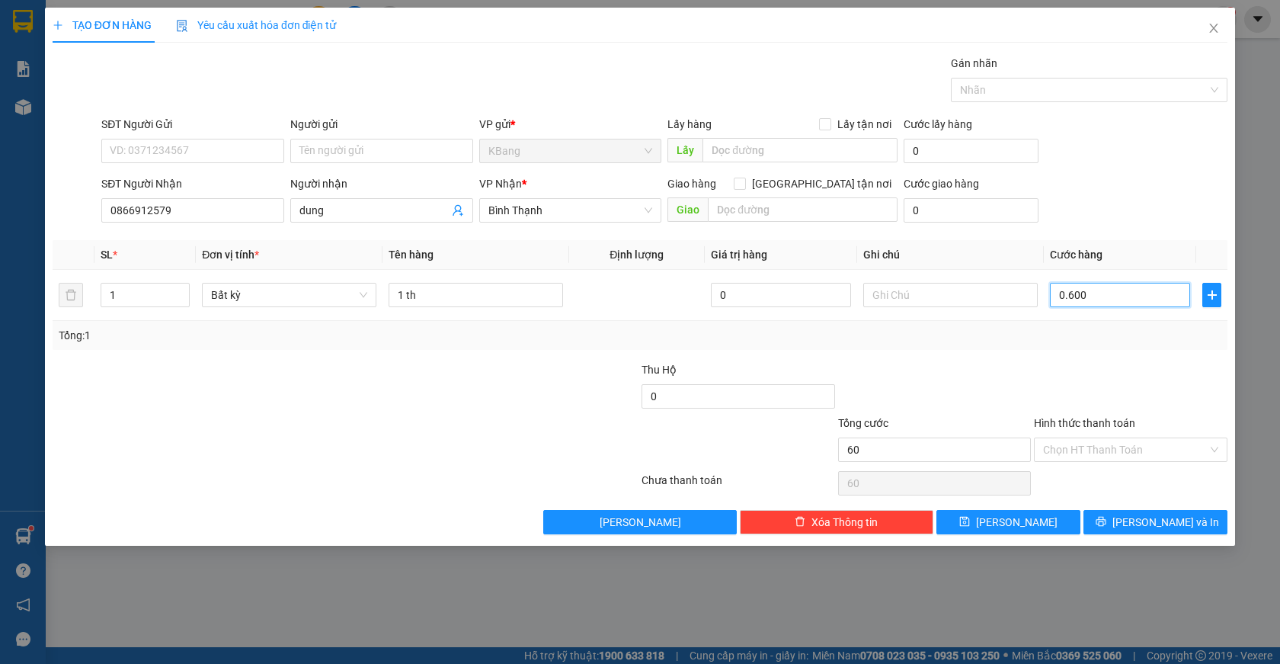
type input "600"
type input "06.000"
type input "6.000"
type input "060.000"
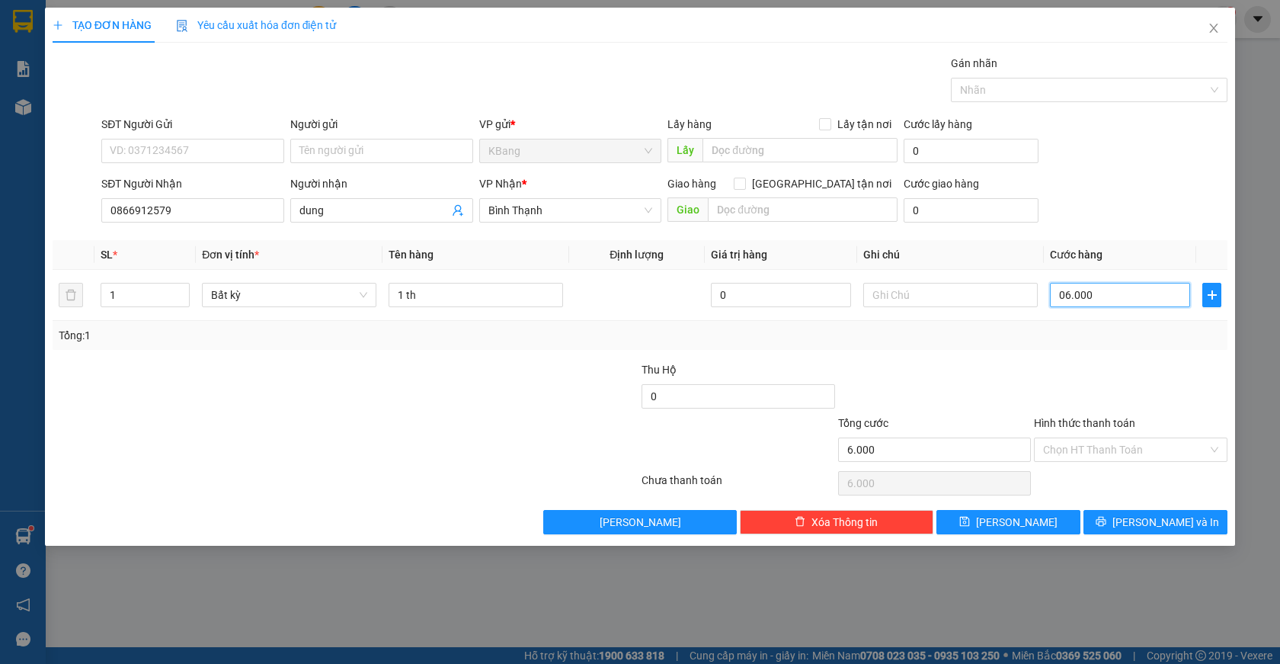
type input "60.000"
click at [1161, 528] on span "[PERSON_NAME] và In" at bounding box center [1165, 522] width 107 height 17
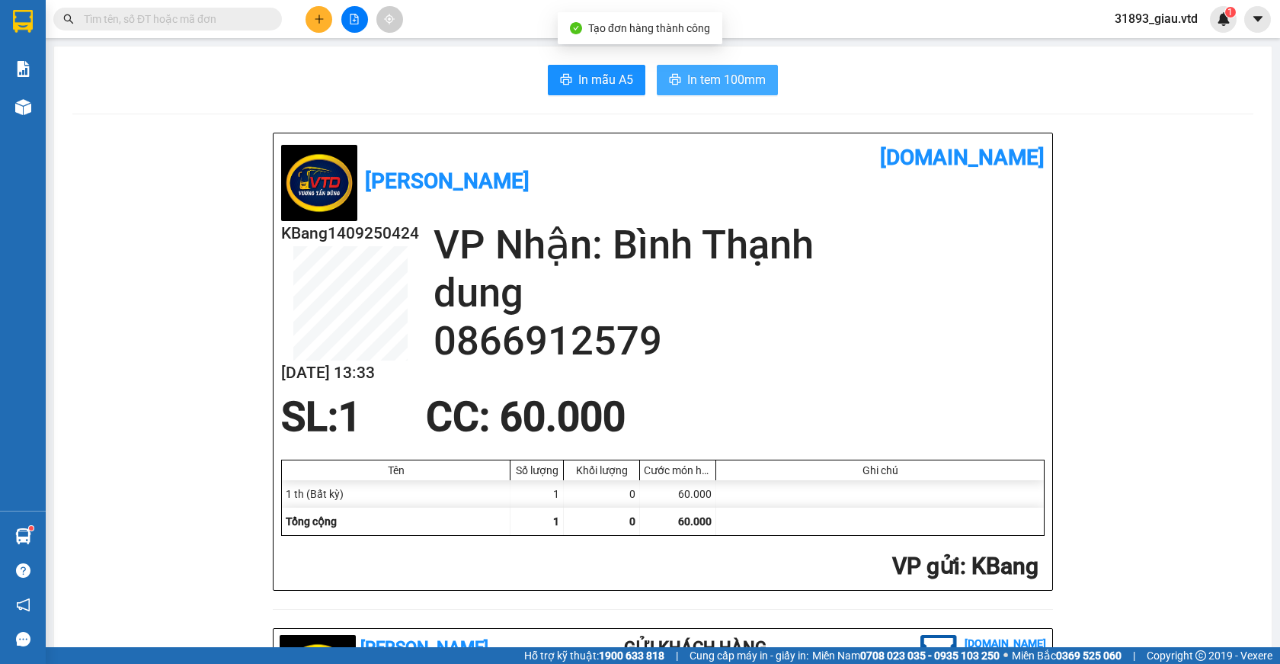
click at [709, 85] on span "In tem 100mm" at bounding box center [726, 79] width 78 height 19
